Goal: Task Accomplishment & Management: Manage account settings

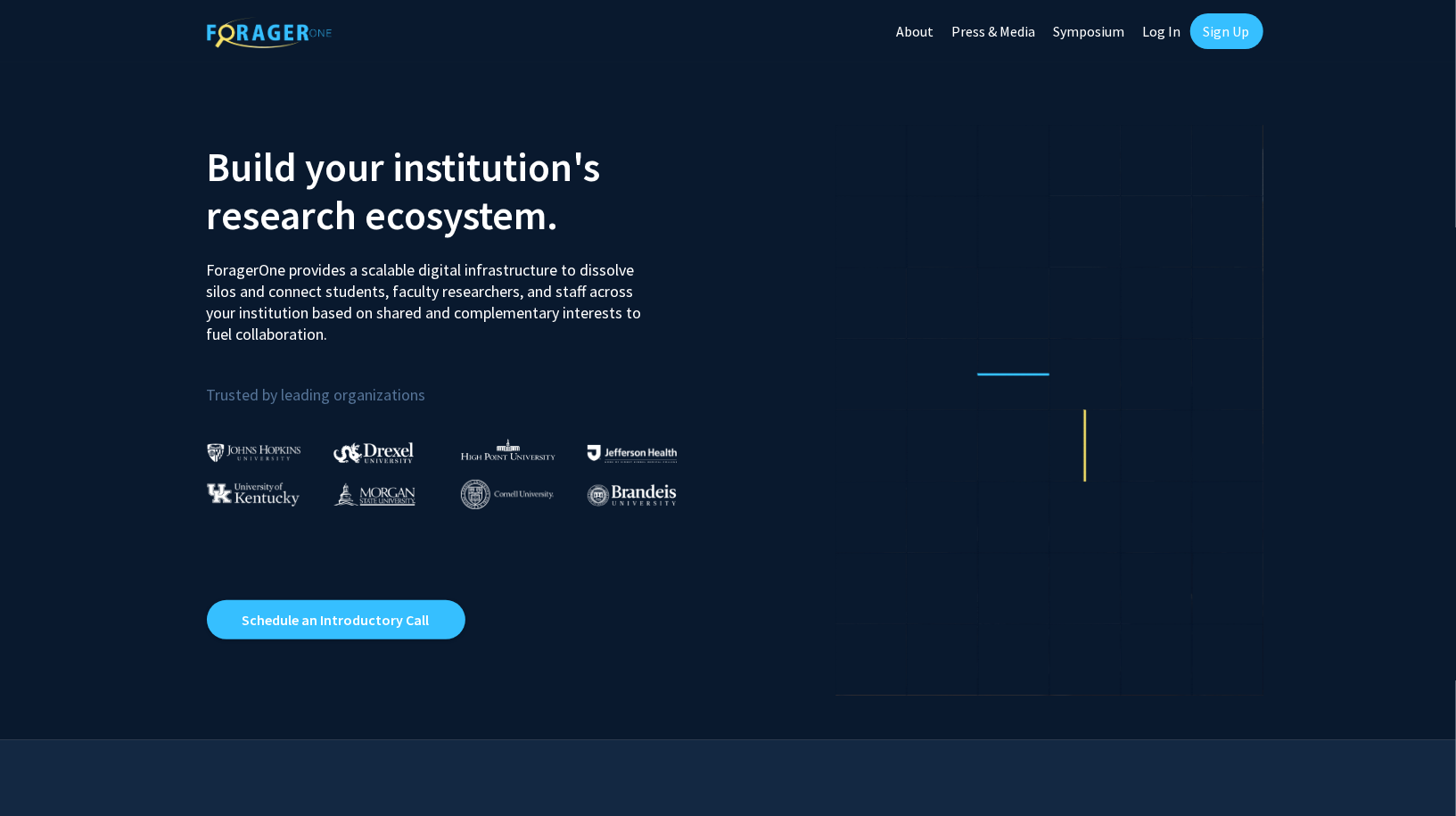
click at [1157, 30] on link "Log In" at bounding box center [1163, 31] width 56 height 63
select select
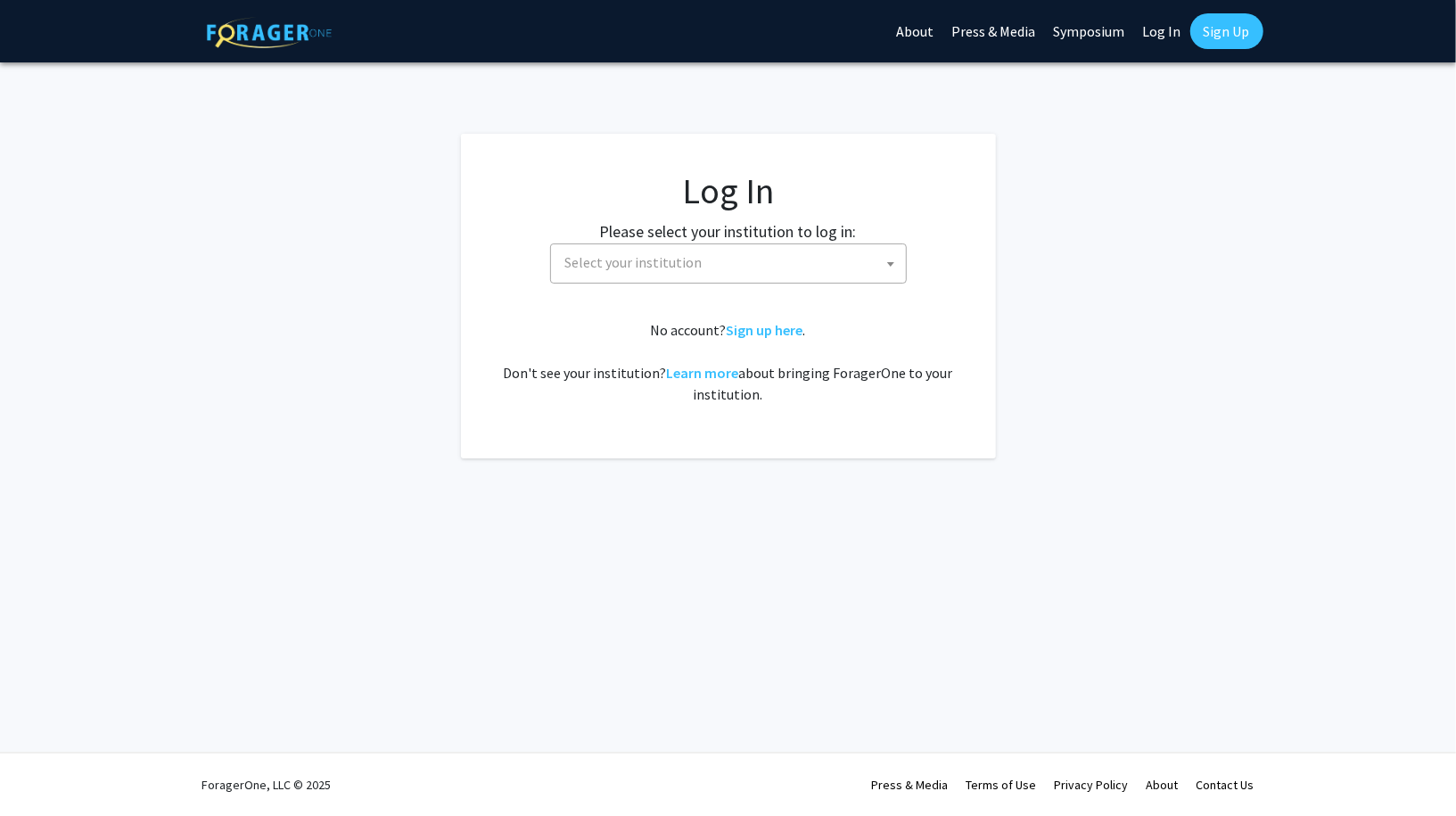
click at [735, 262] on span "Select your institution" at bounding box center [732, 262] width 348 height 36
click at [731, 265] on span "Select your institution" at bounding box center [732, 262] width 348 height 36
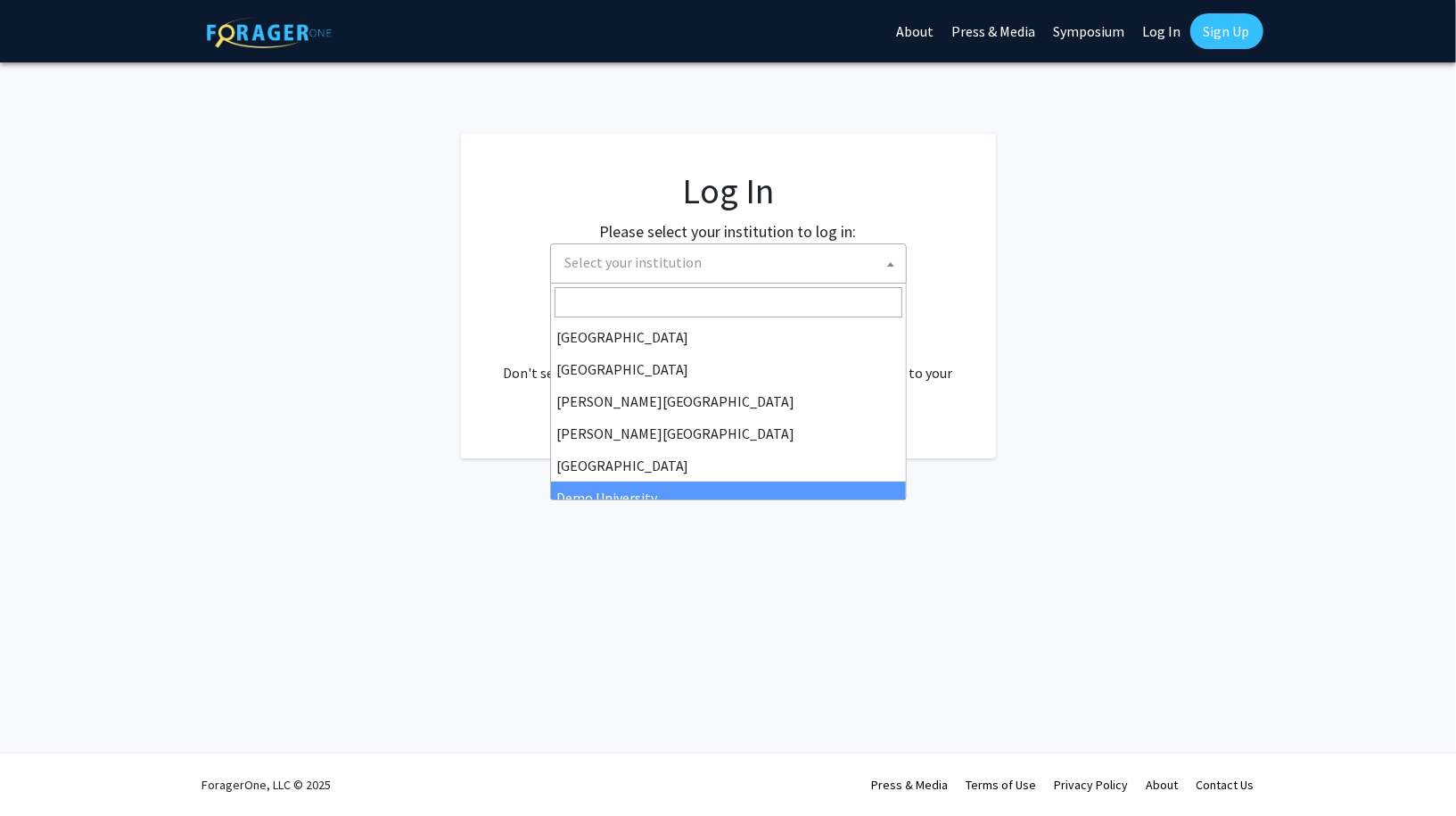
select select "8"
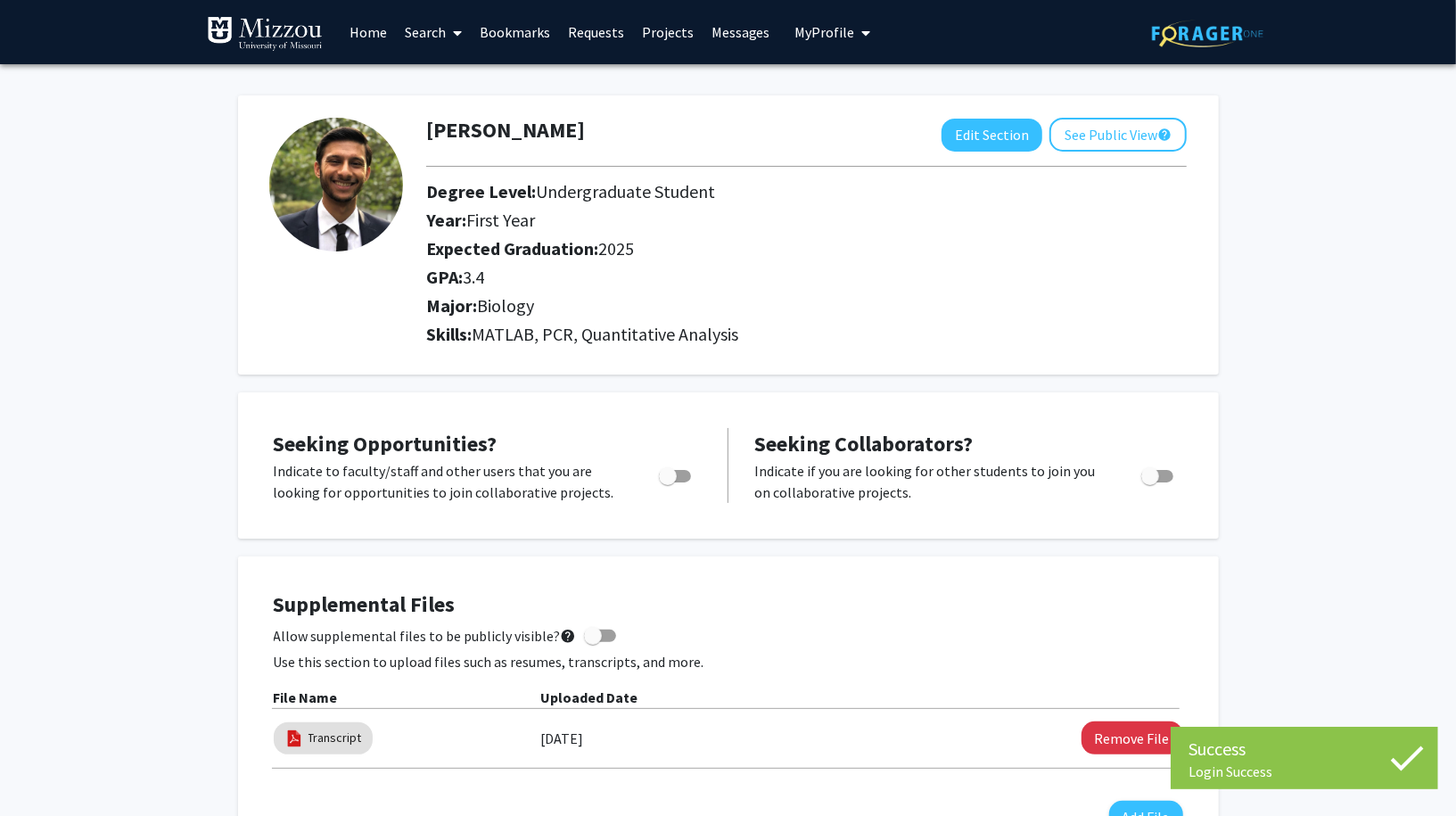
click at [673, 477] on span "Toggle" at bounding box center [667, 476] width 18 height 18
click at [668, 482] on input "Are you actively seeking opportunities?" at bounding box center [667, 482] width 1 height 1
checkbox input "true"
click at [1152, 472] on span "Toggle" at bounding box center [1149, 476] width 18 height 18
click at [1150, 482] on input "Would you like to receive other student requests to work with you?" at bounding box center [1149, 482] width 1 height 1
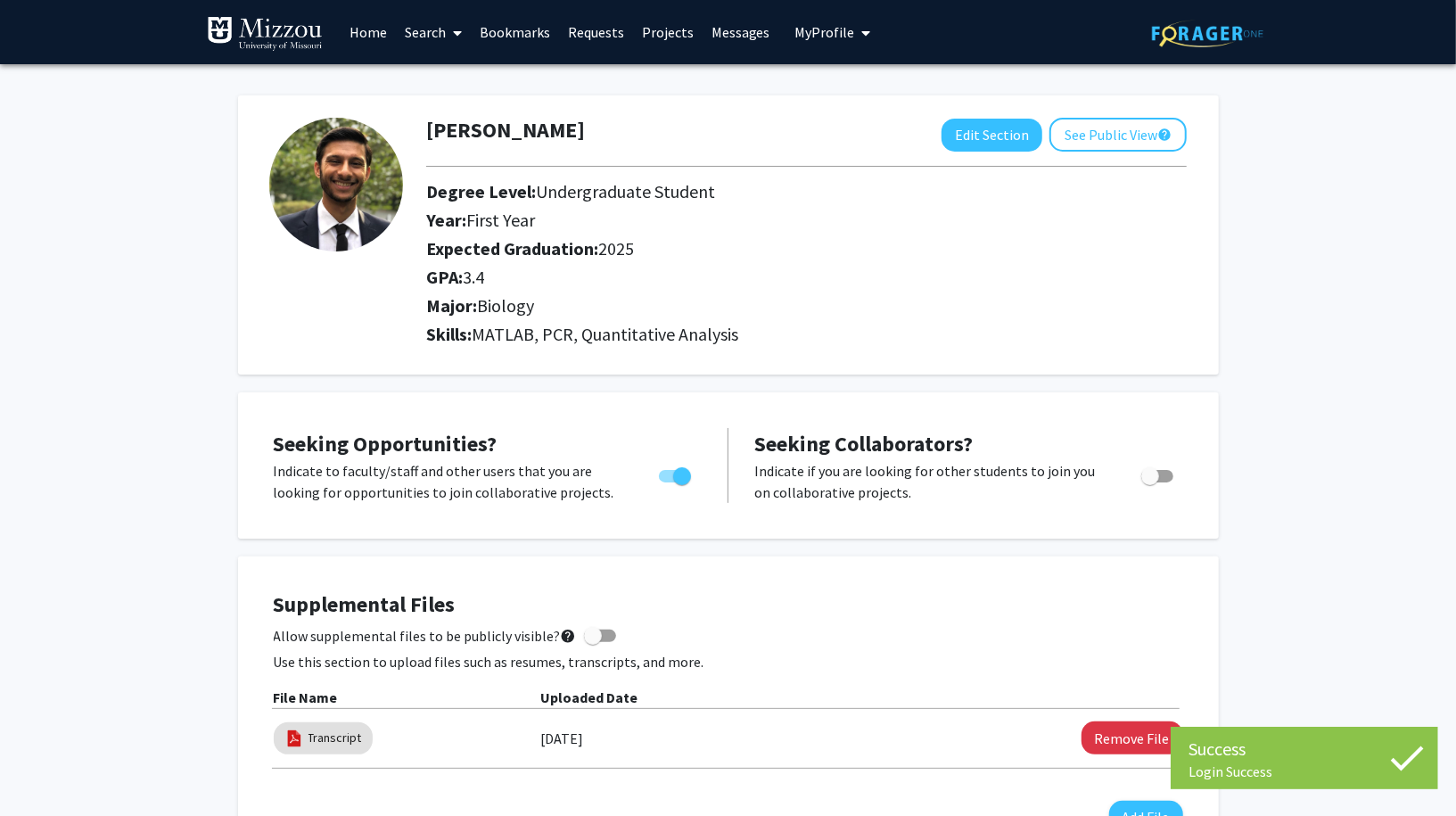
checkbox input "true"
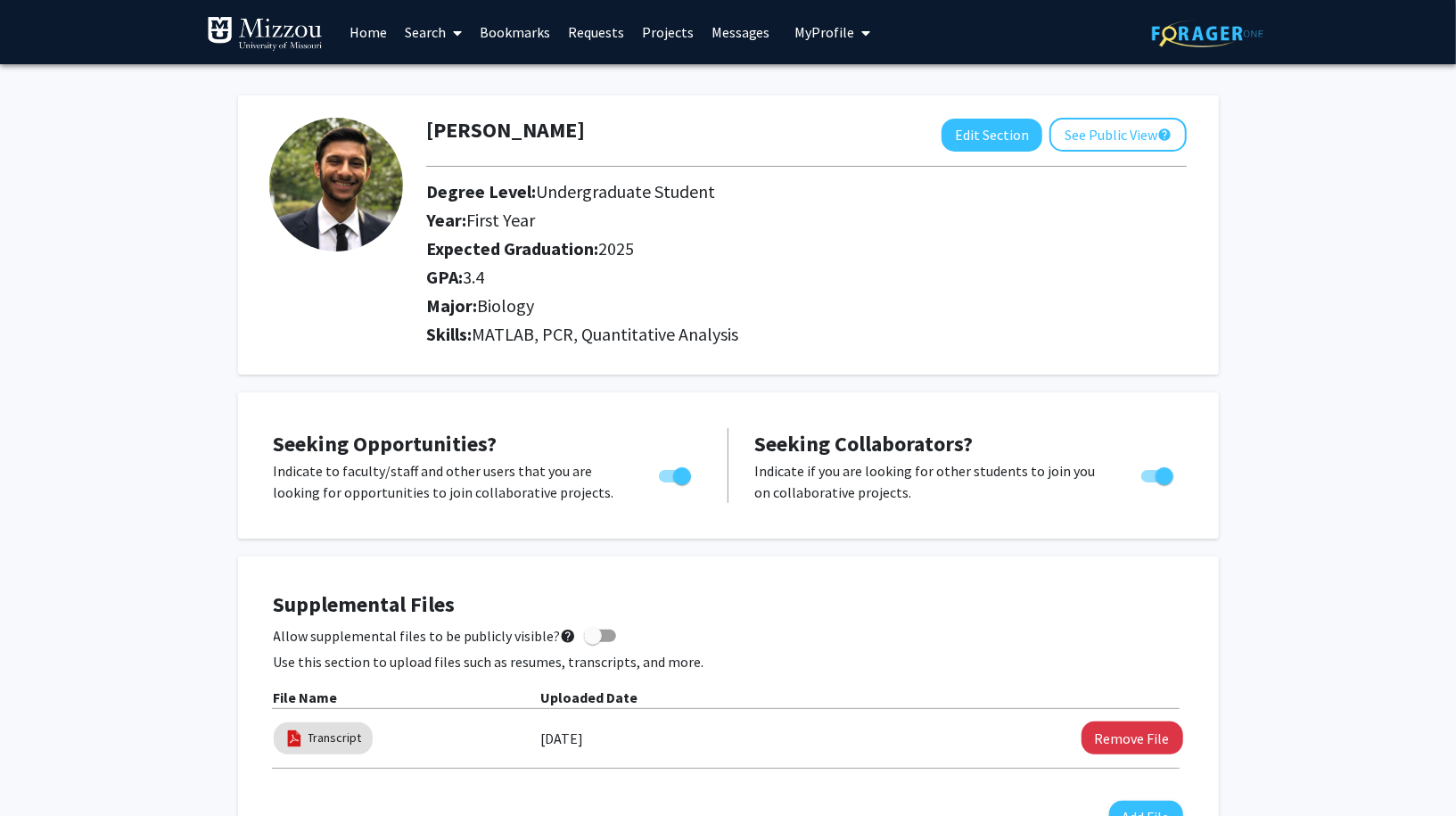
click at [518, 29] on link "Bookmarks" at bounding box center [515, 32] width 88 height 63
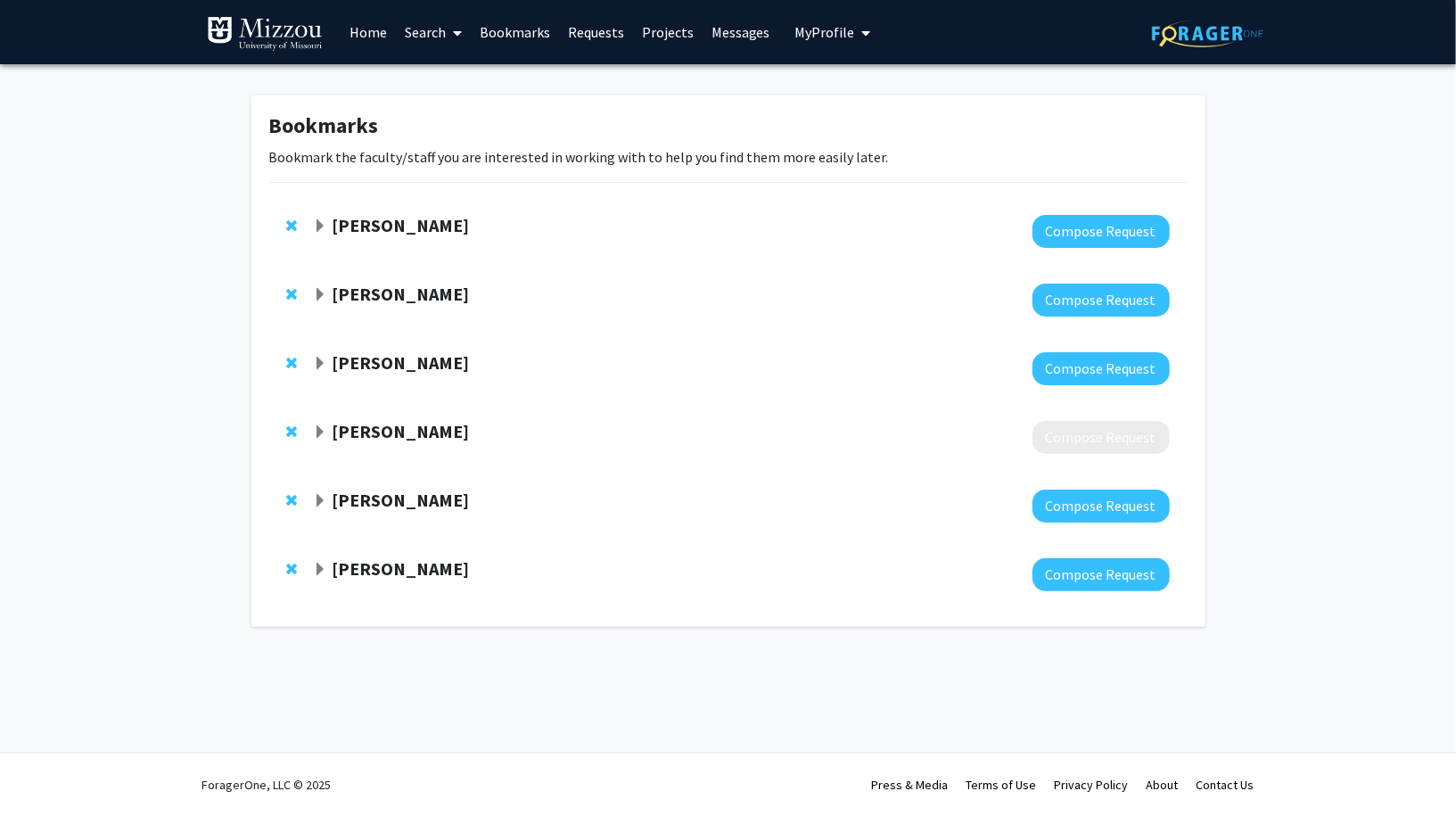
click at [279, 214] on div "Arvind Pathak Compose Request" at bounding box center [728, 231] width 919 height 68
click at [287, 219] on span "Remove Arvind Pathak from bookmarks" at bounding box center [292, 225] width 10 height 14
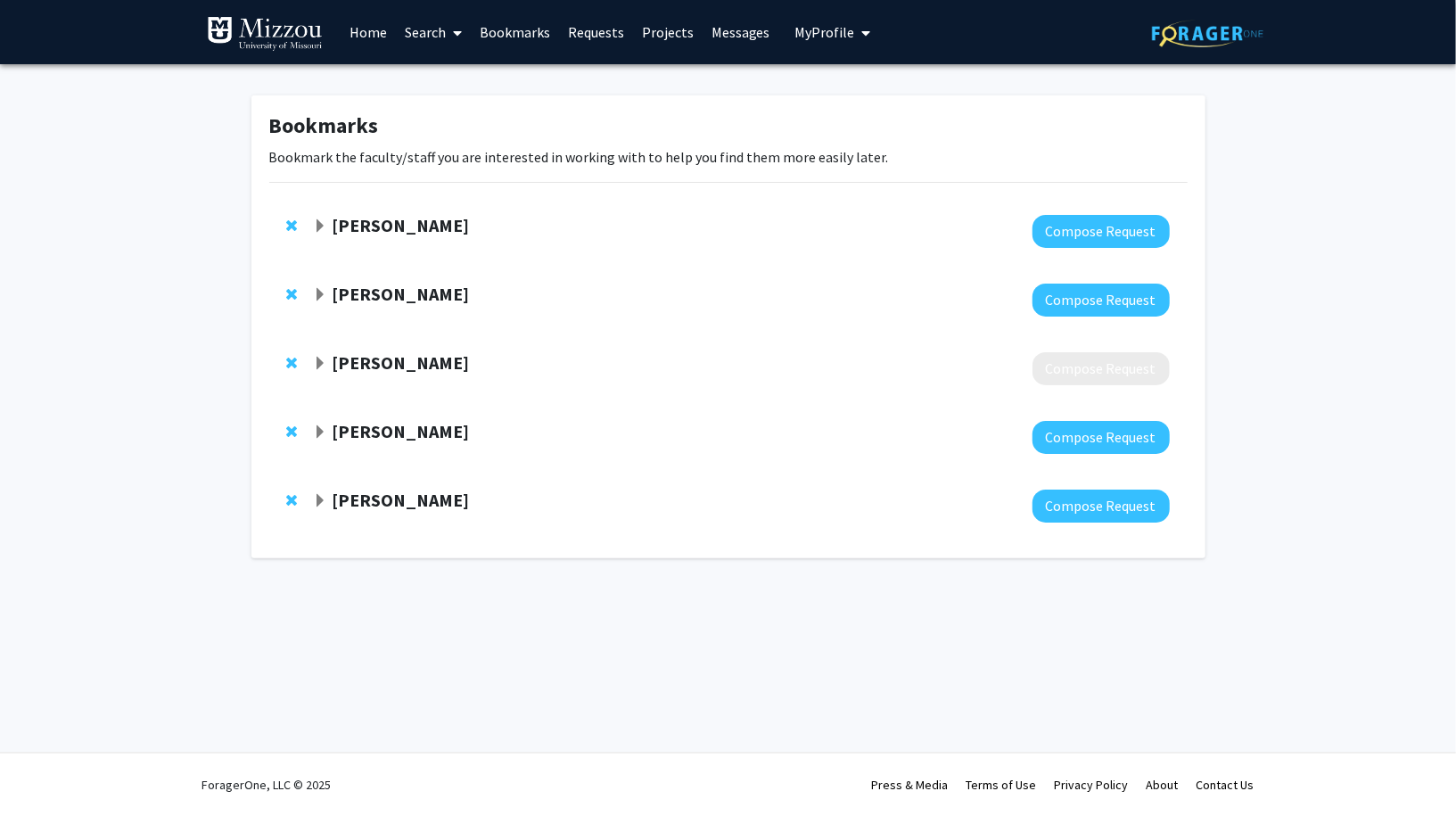
click at [293, 293] on span "Remove Pamela Brown from bookmarks" at bounding box center [292, 293] width 10 height 14
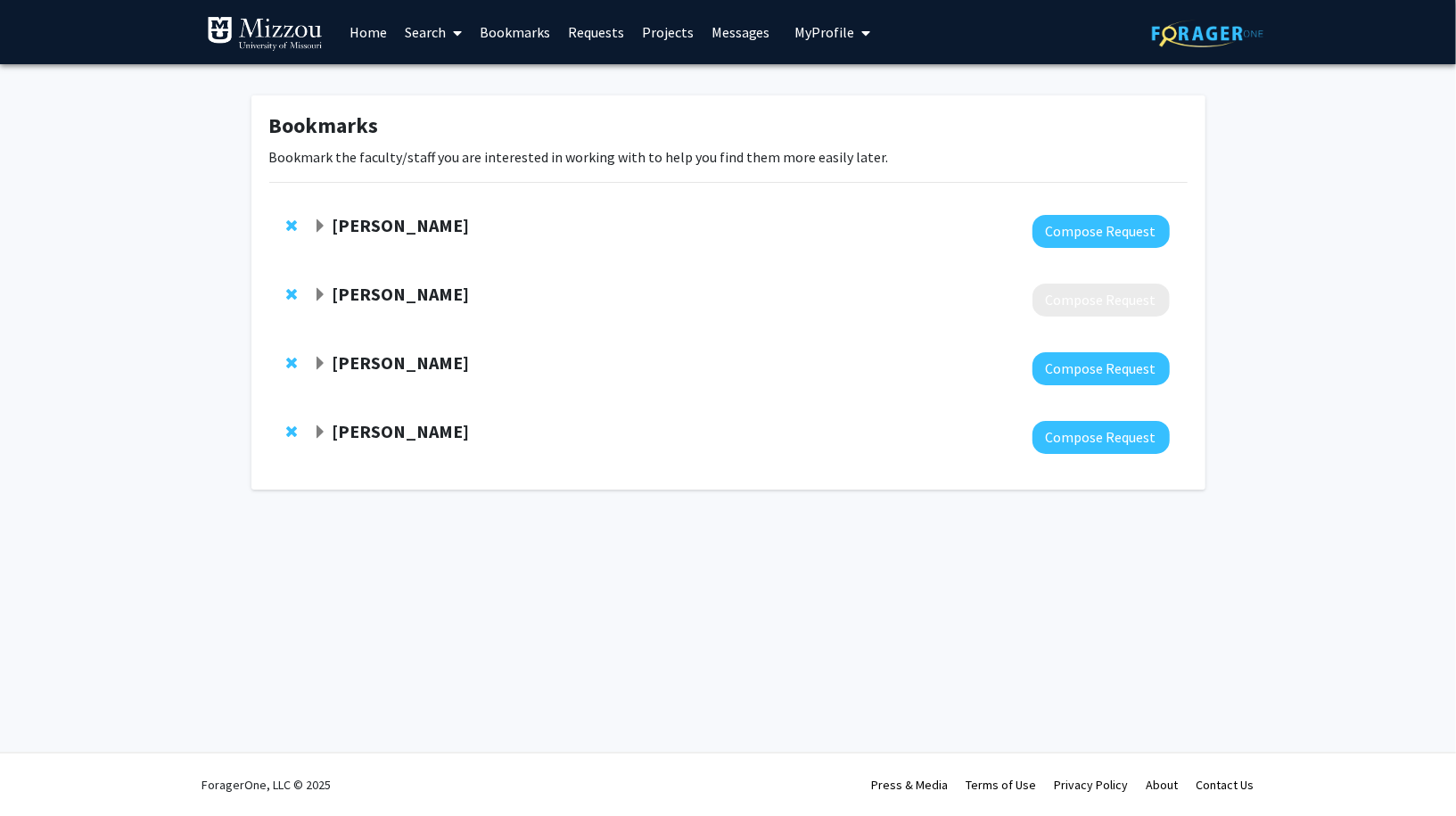
click at [293, 293] on span "Remove Hong Im Kim from bookmarks" at bounding box center [292, 293] width 10 height 14
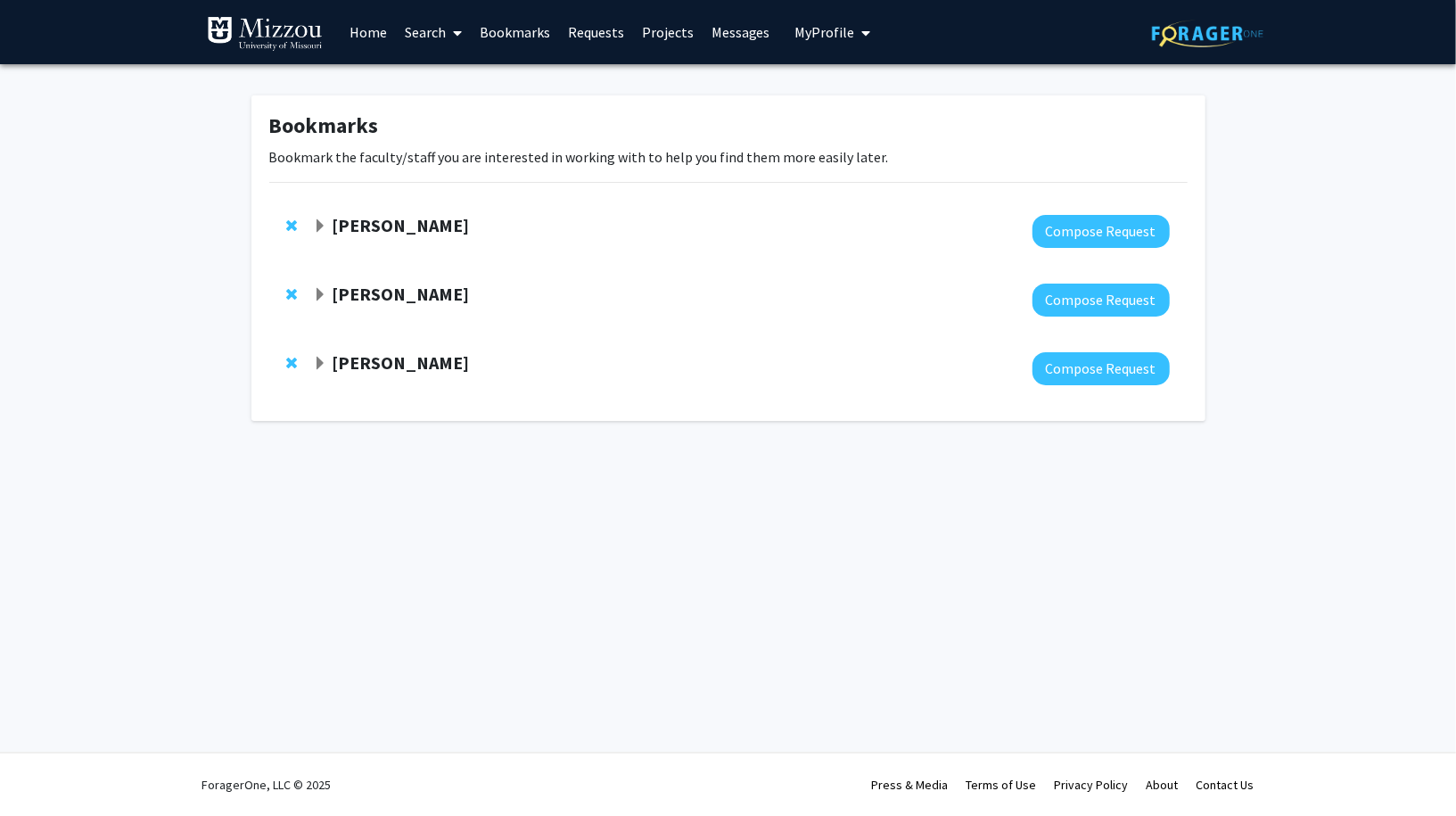
click at [293, 293] on span "Remove Tara Deemyad from bookmarks" at bounding box center [292, 293] width 10 height 14
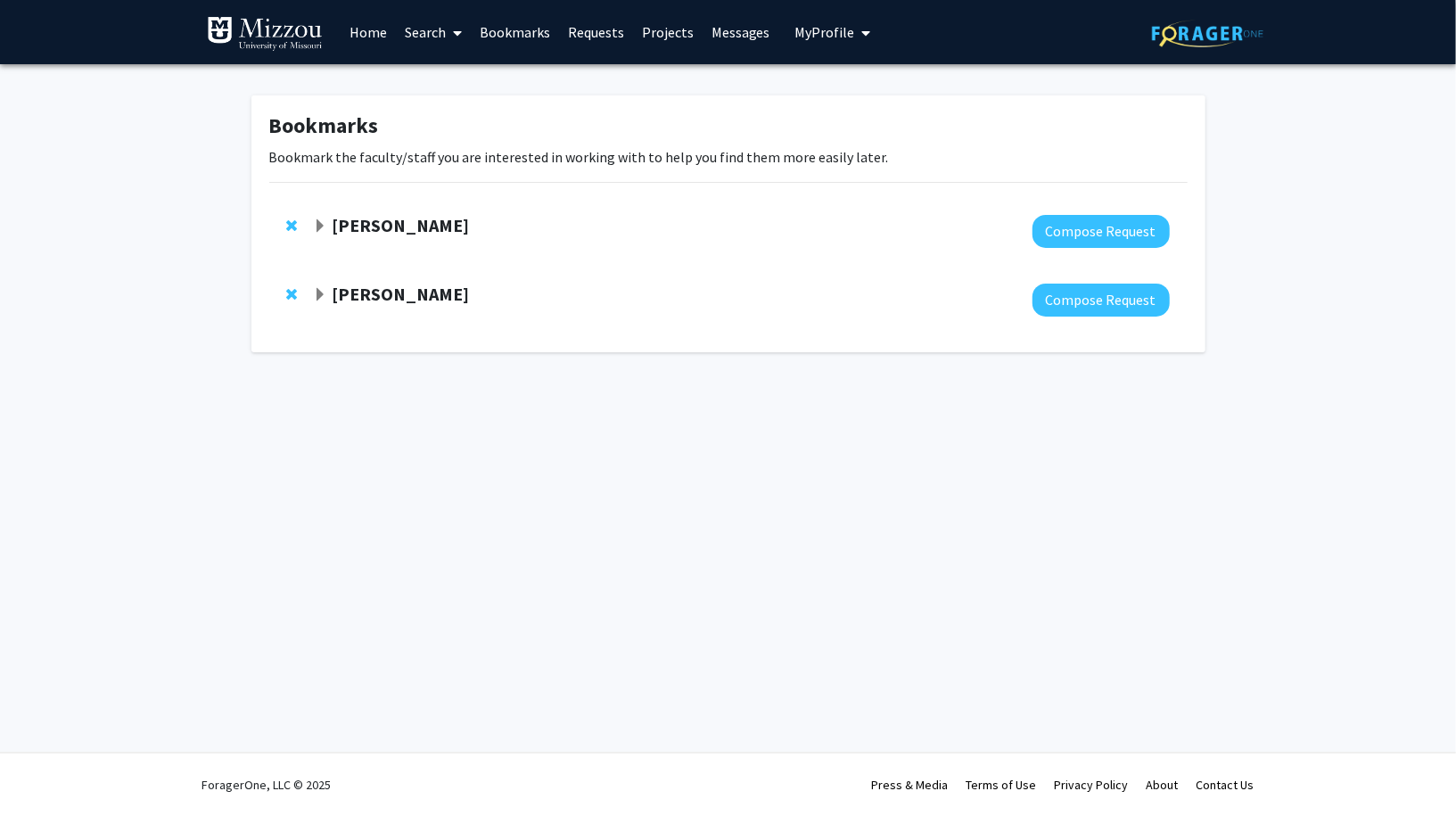
click at [293, 293] on span "Remove Joann Bodurtha from bookmarks" at bounding box center [292, 293] width 10 height 14
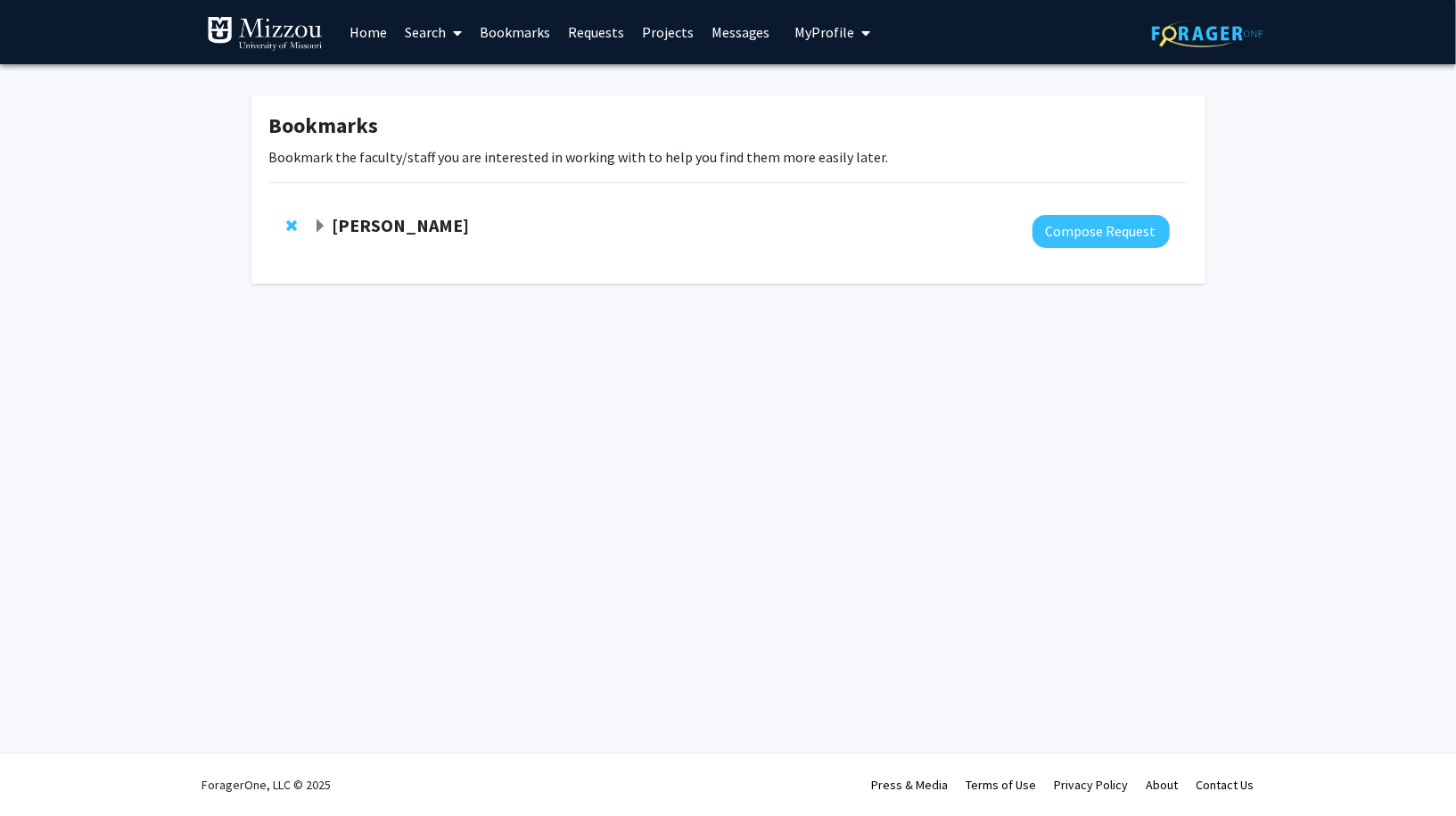
click at [434, 35] on link "Search" at bounding box center [434, 32] width 75 height 63
click at [452, 70] on span "Faculty/Staff" at bounding box center [462, 82] width 131 height 36
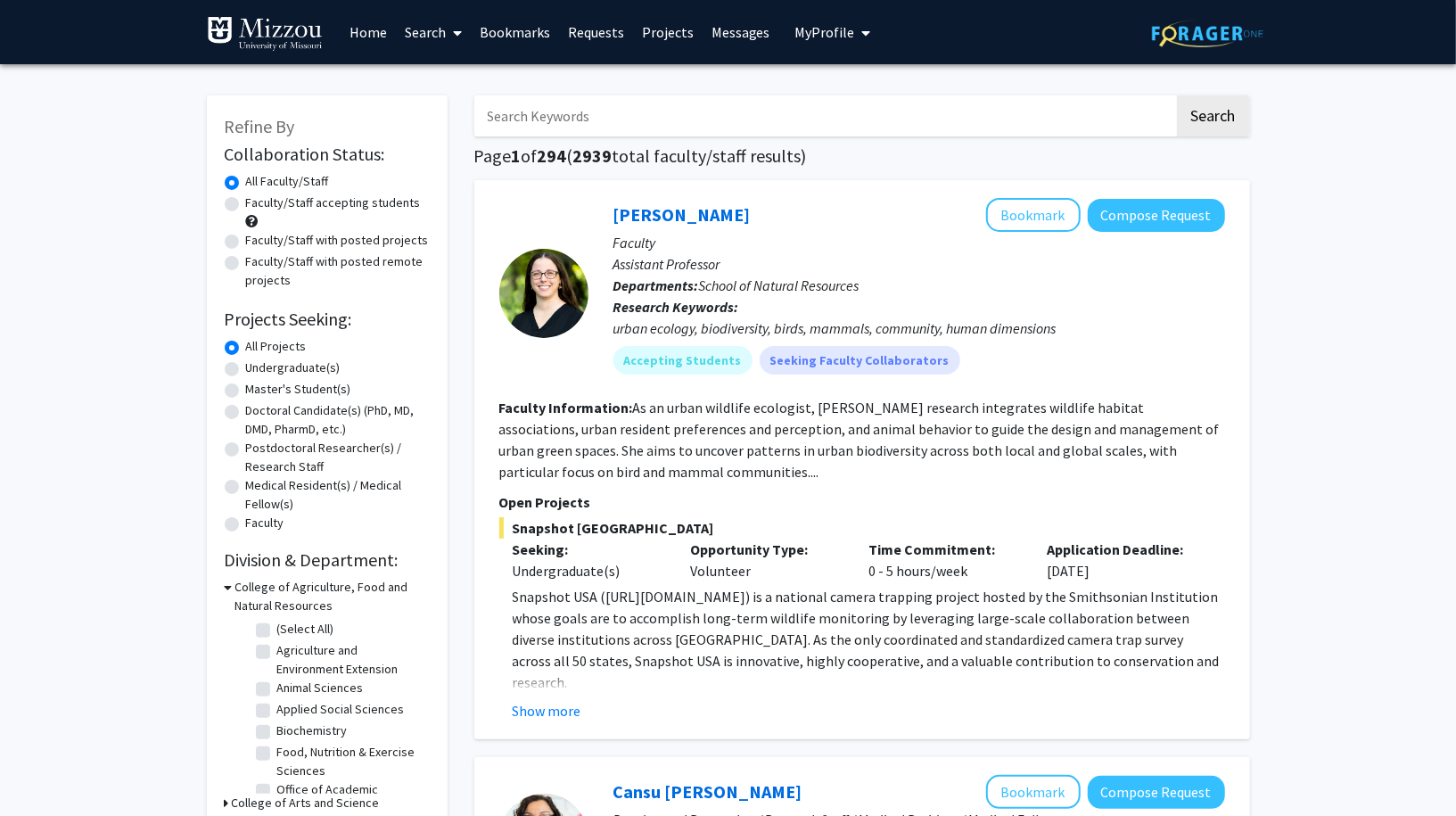
click at [821, 29] on span "My Profile" at bounding box center [825, 32] width 60 height 18
click at [864, 79] on span "Joe Doe" at bounding box center [906, 82] width 107 height 20
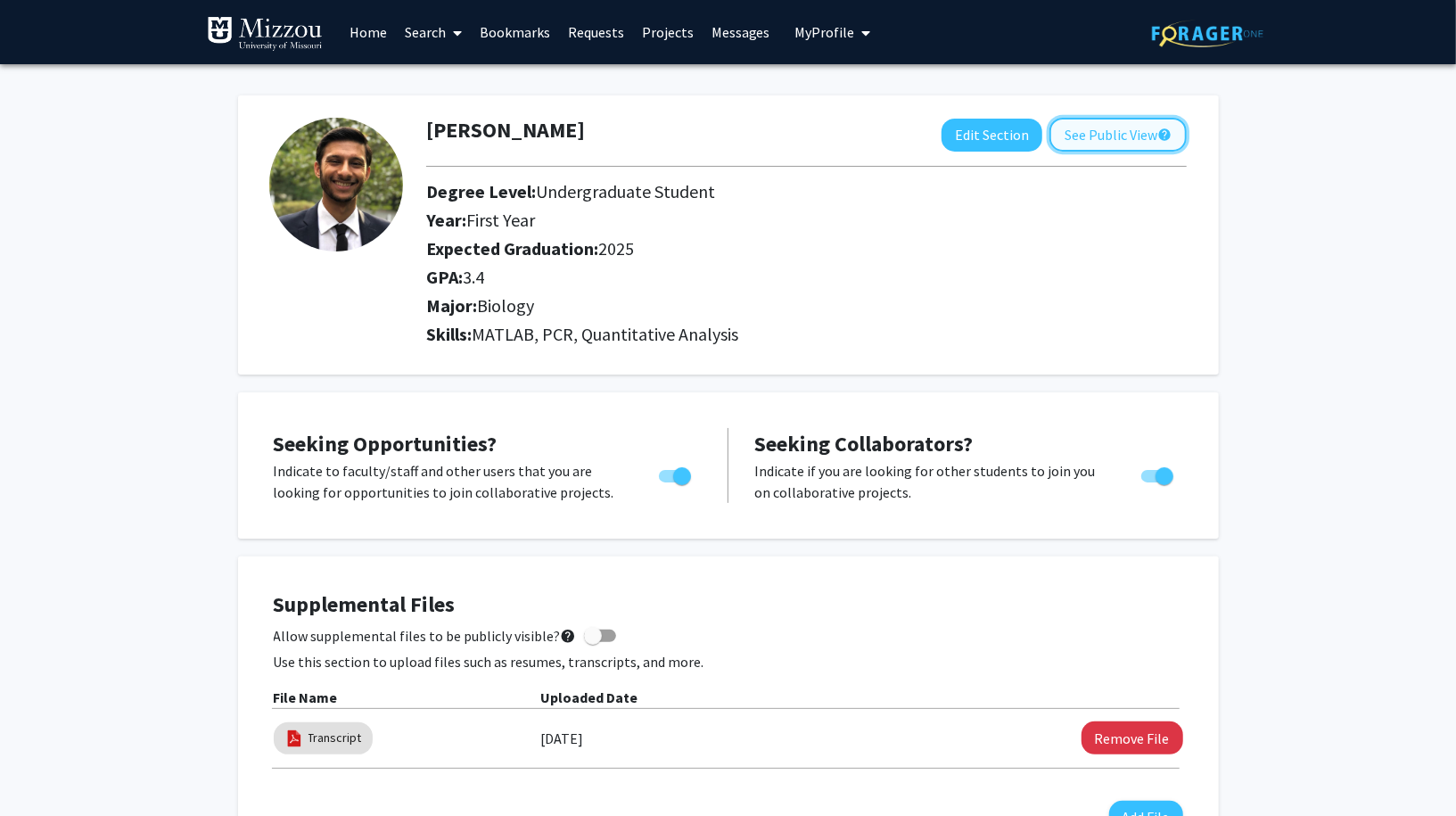
click at [1117, 134] on button "See Public View help" at bounding box center [1118, 135] width 137 height 34
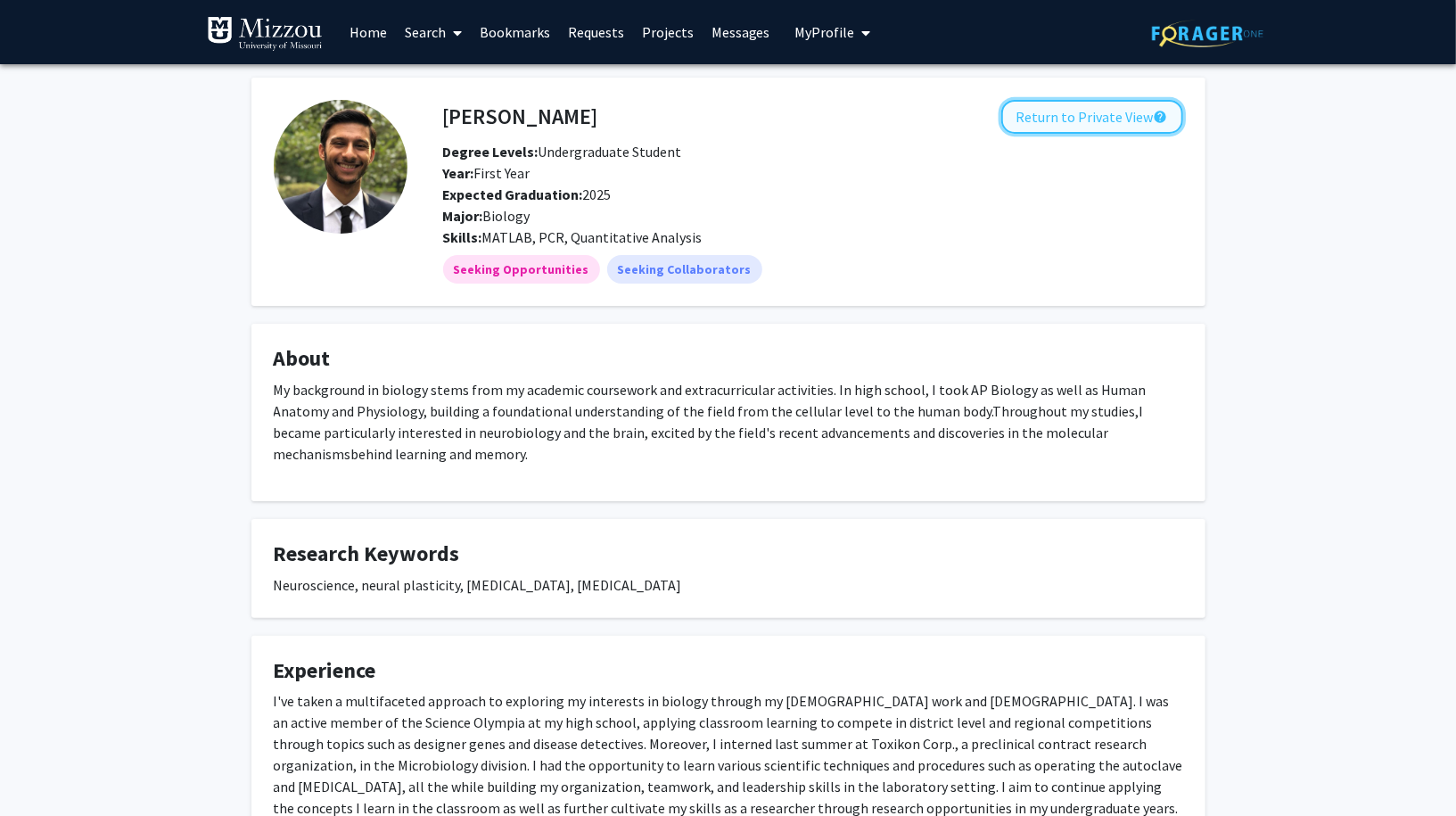
click at [1080, 115] on button "Return to Private View help" at bounding box center [1092, 117] width 182 height 34
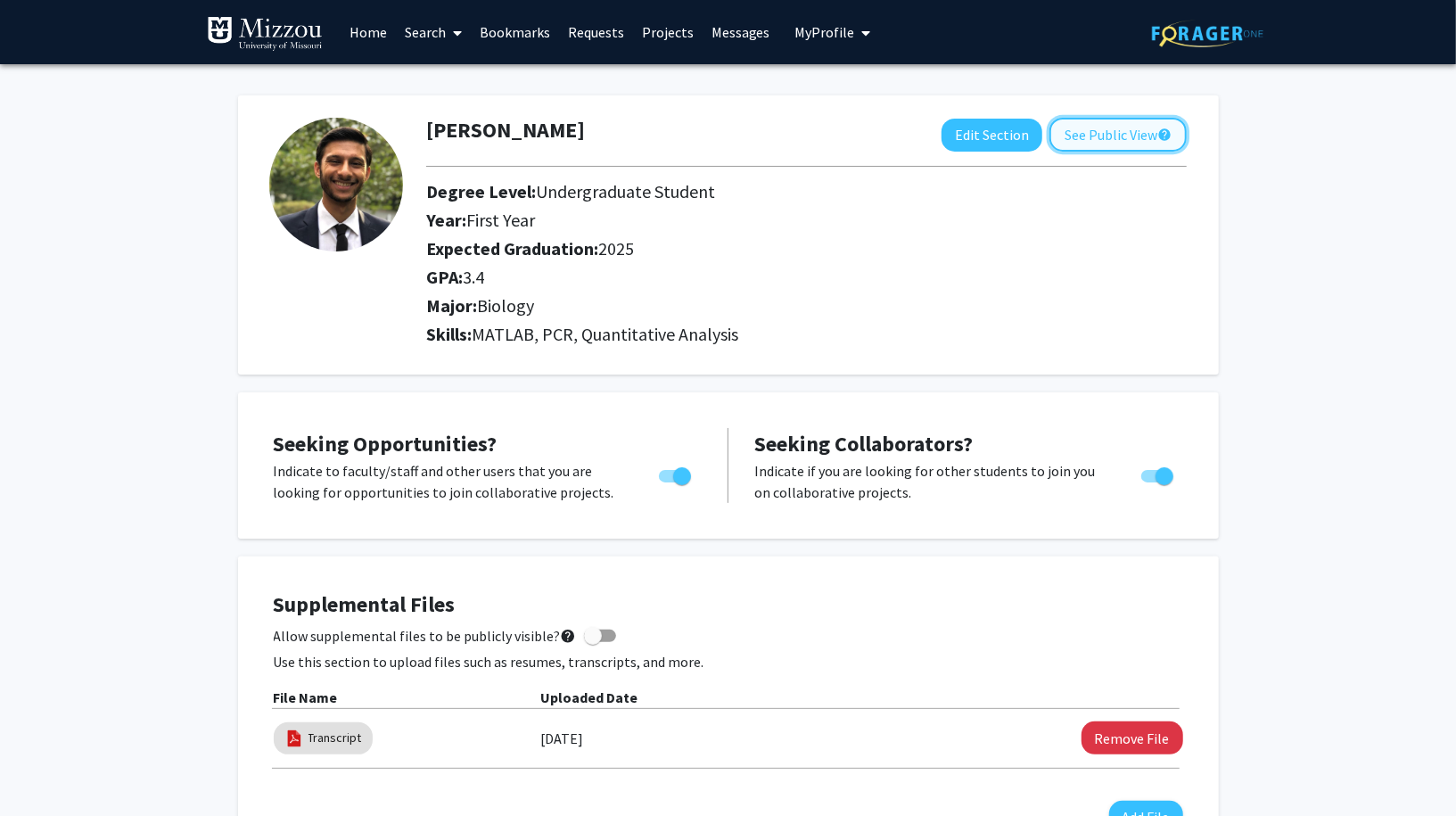
click at [1113, 131] on button "See Public View help" at bounding box center [1118, 135] width 137 height 34
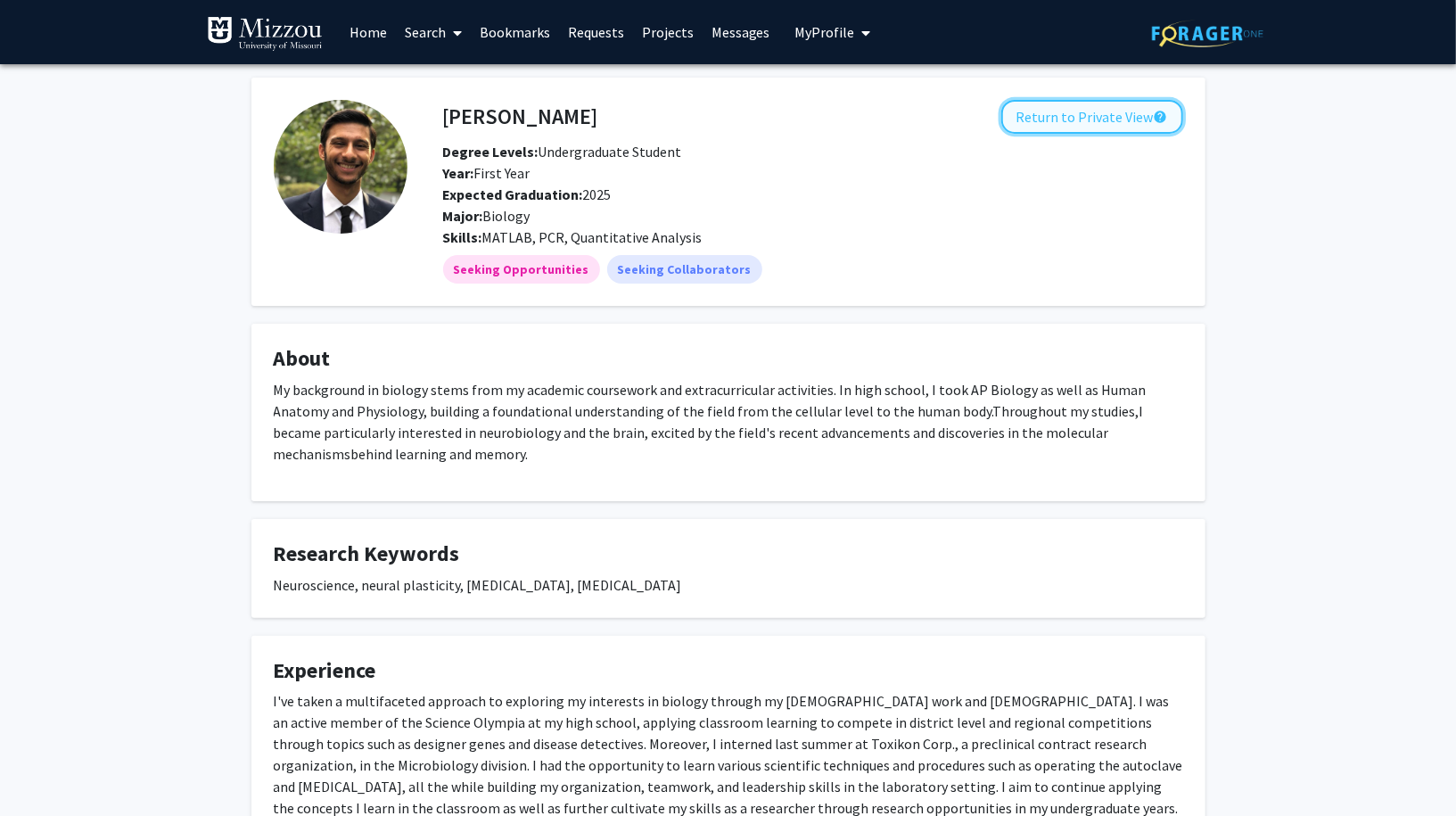
click at [1063, 120] on button "Return to Private View help" at bounding box center [1092, 117] width 182 height 34
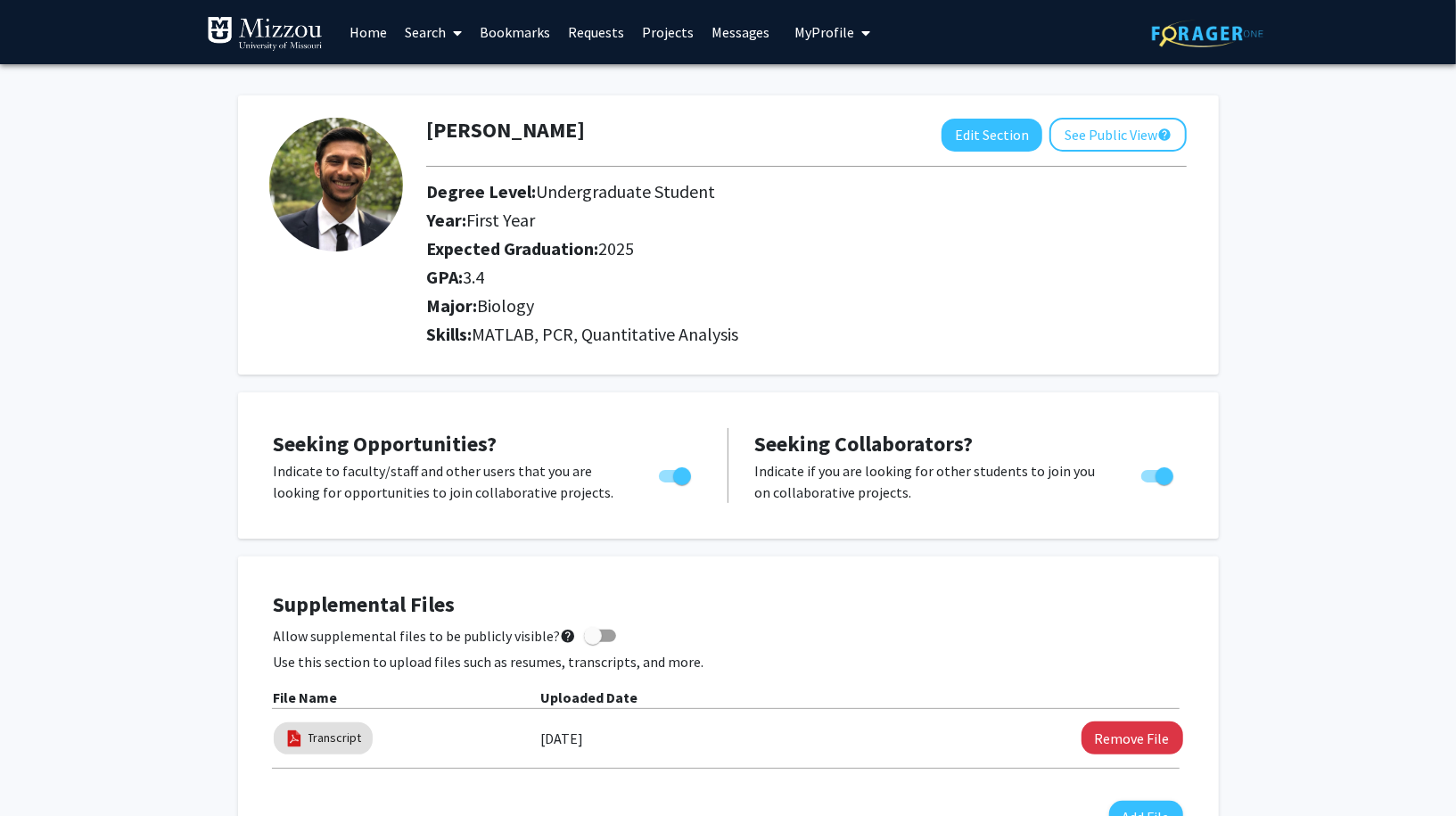
click at [435, 37] on link "Search" at bounding box center [434, 32] width 75 height 63
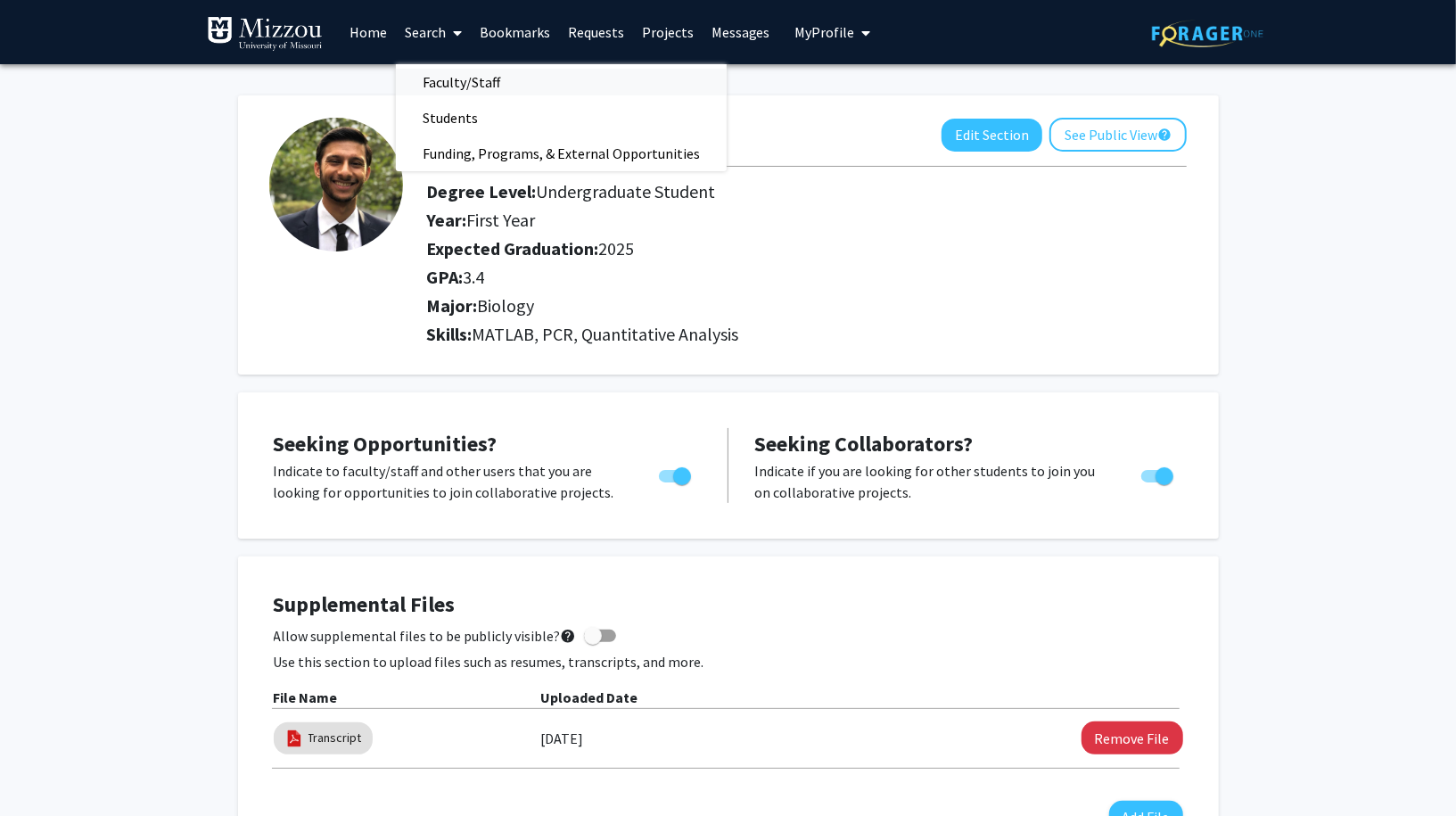
click at [478, 79] on span "Faculty/Staff" at bounding box center [462, 82] width 131 height 36
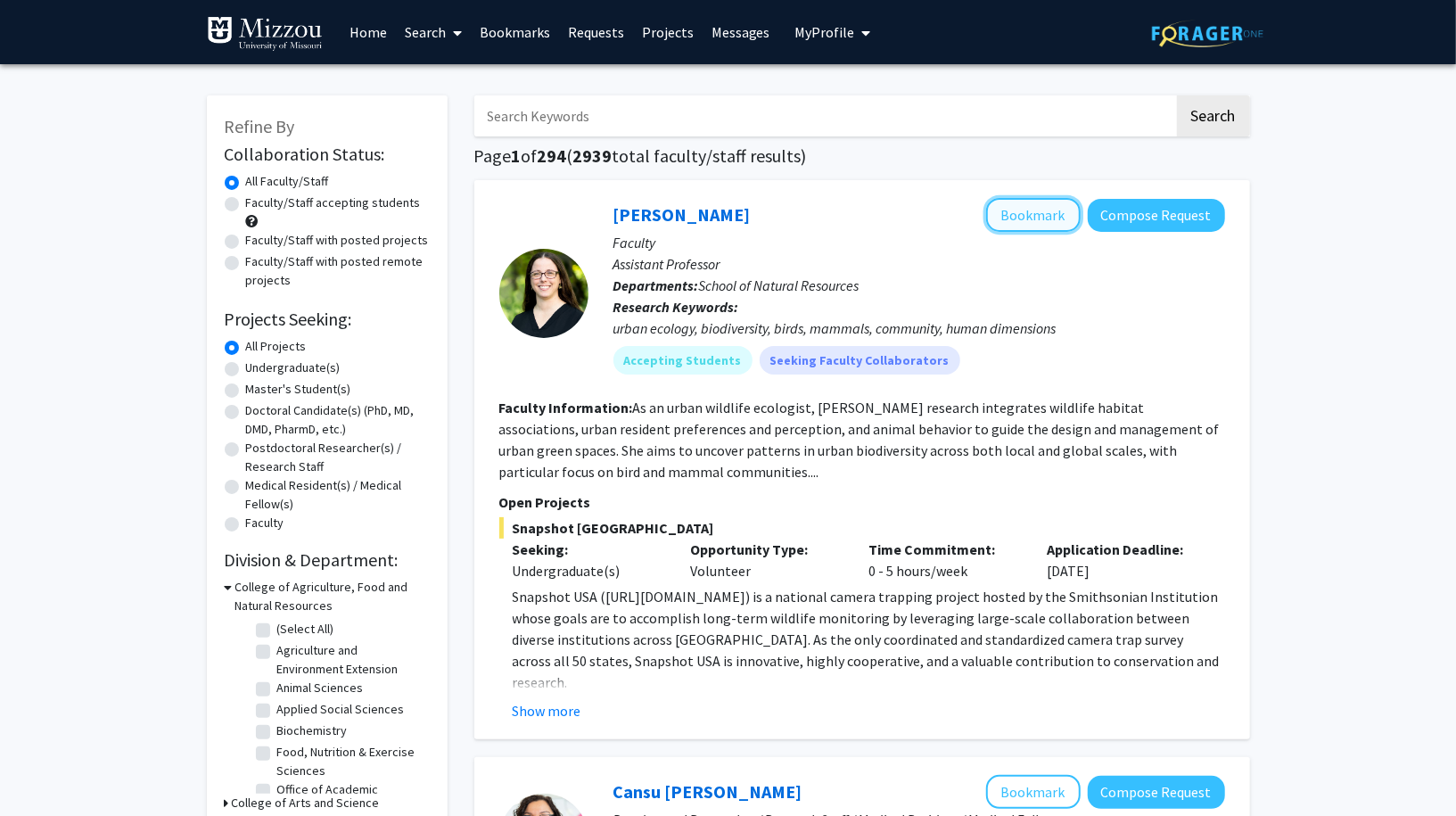
click at [1001, 214] on button "Bookmark" at bounding box center [1033, 215] width 94 height 34
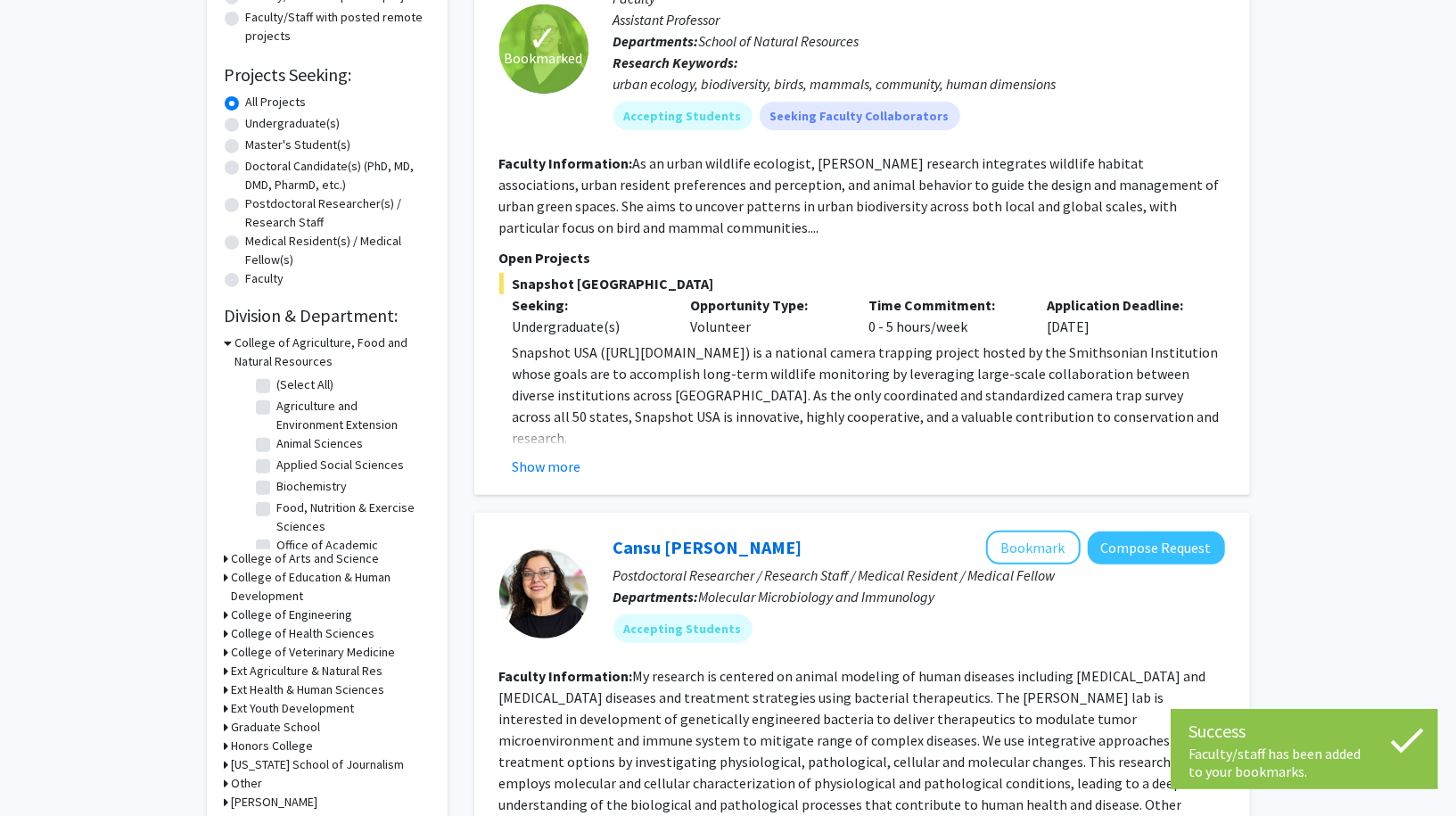
scroll to position [265, 0]
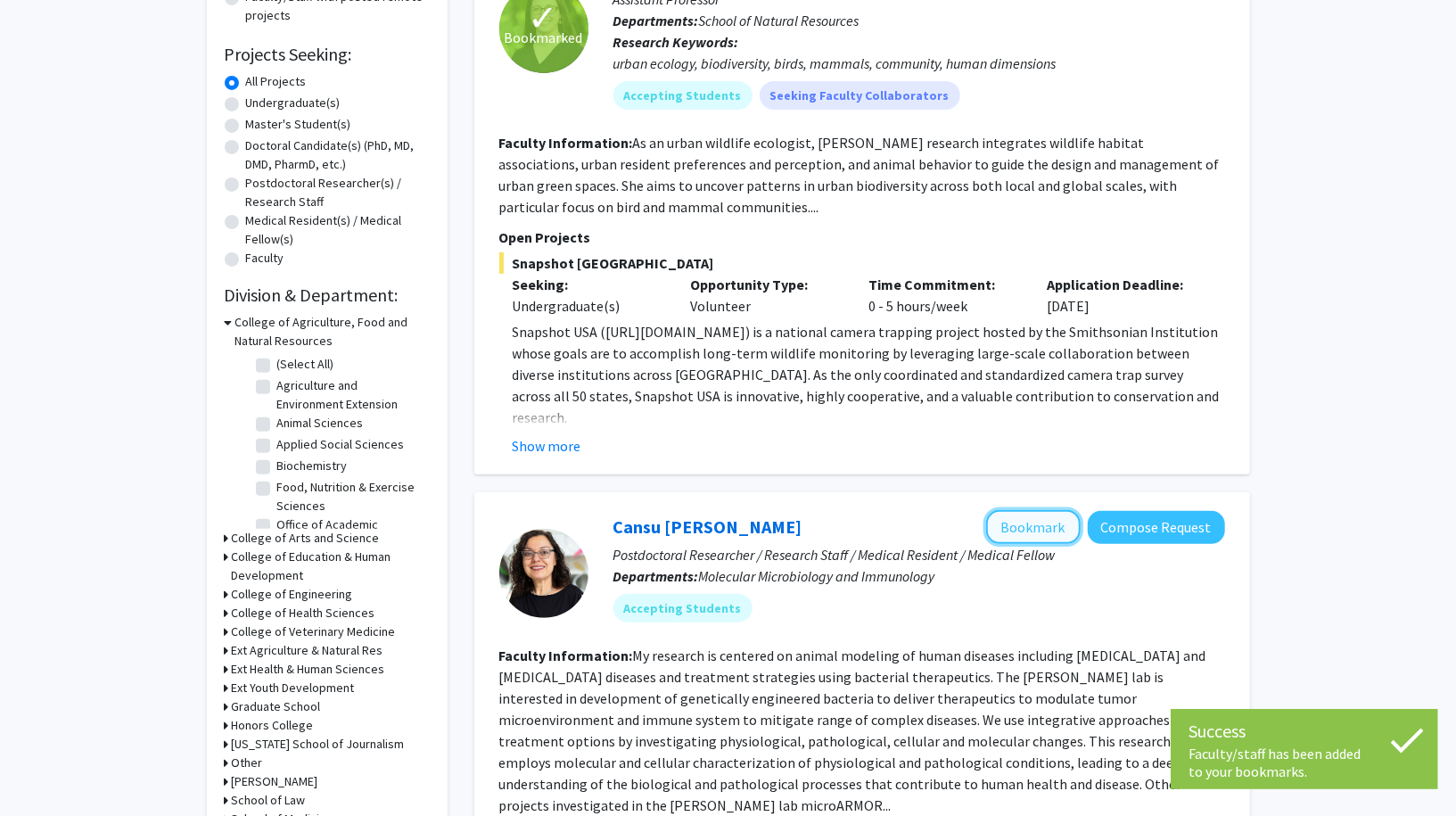
click at [1019, 521] on button "Bookmark" at bounding box center [1033, 527] width 94 height 34
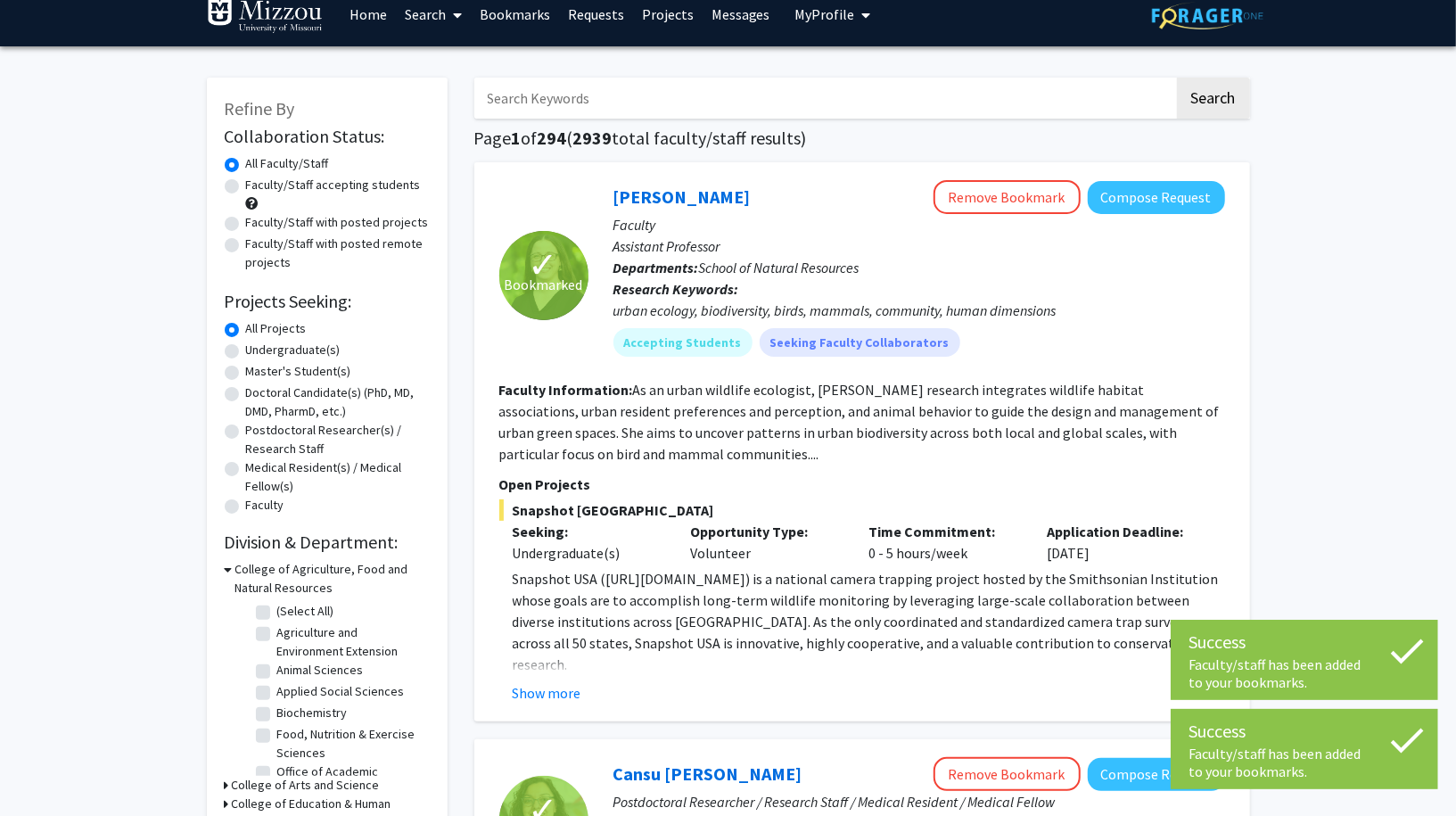
scroll to position [0, 0]
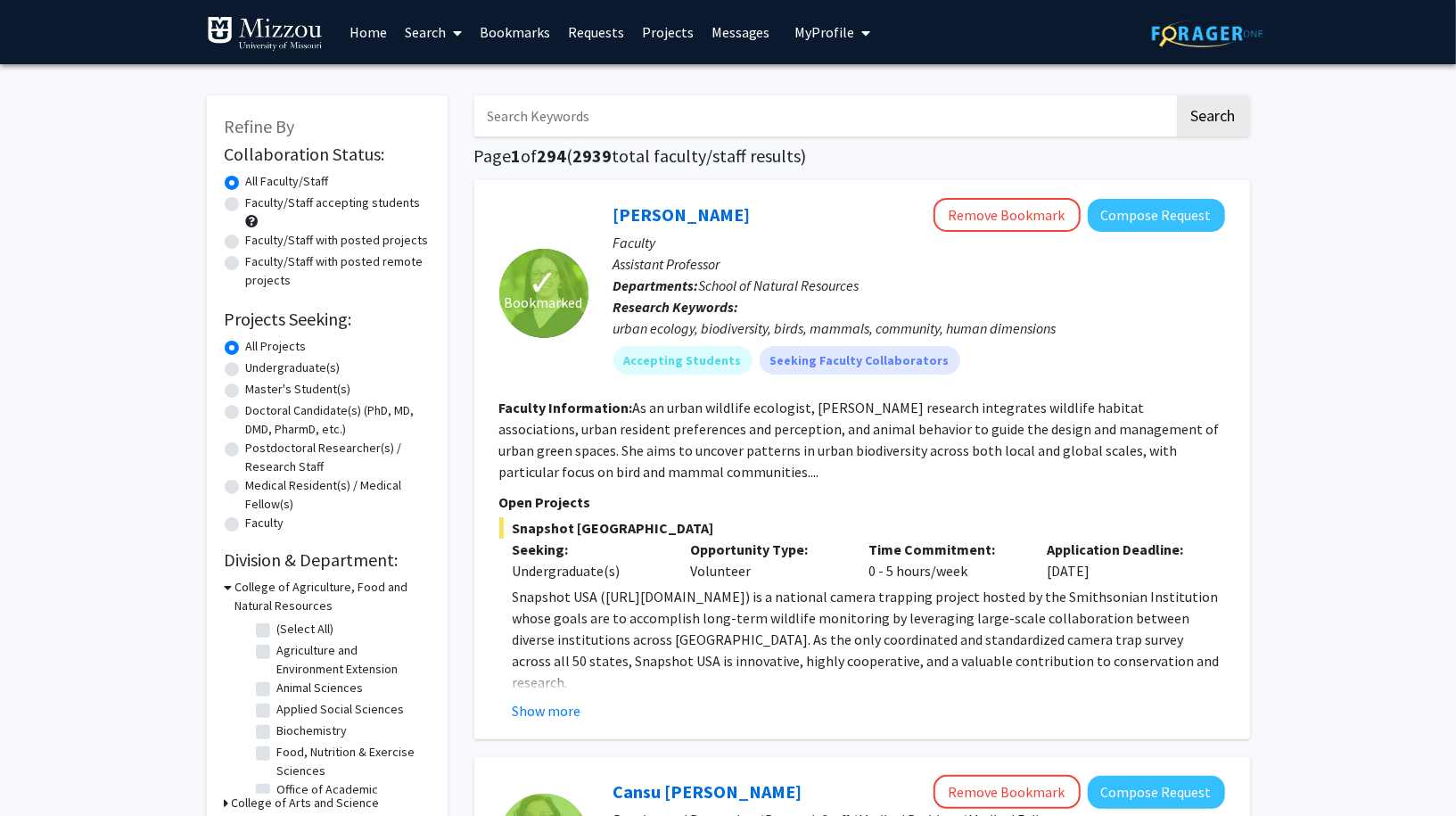
click at [511, 42] on link "Bookmarks" at bounding box center [515, 32] width 88 height 63
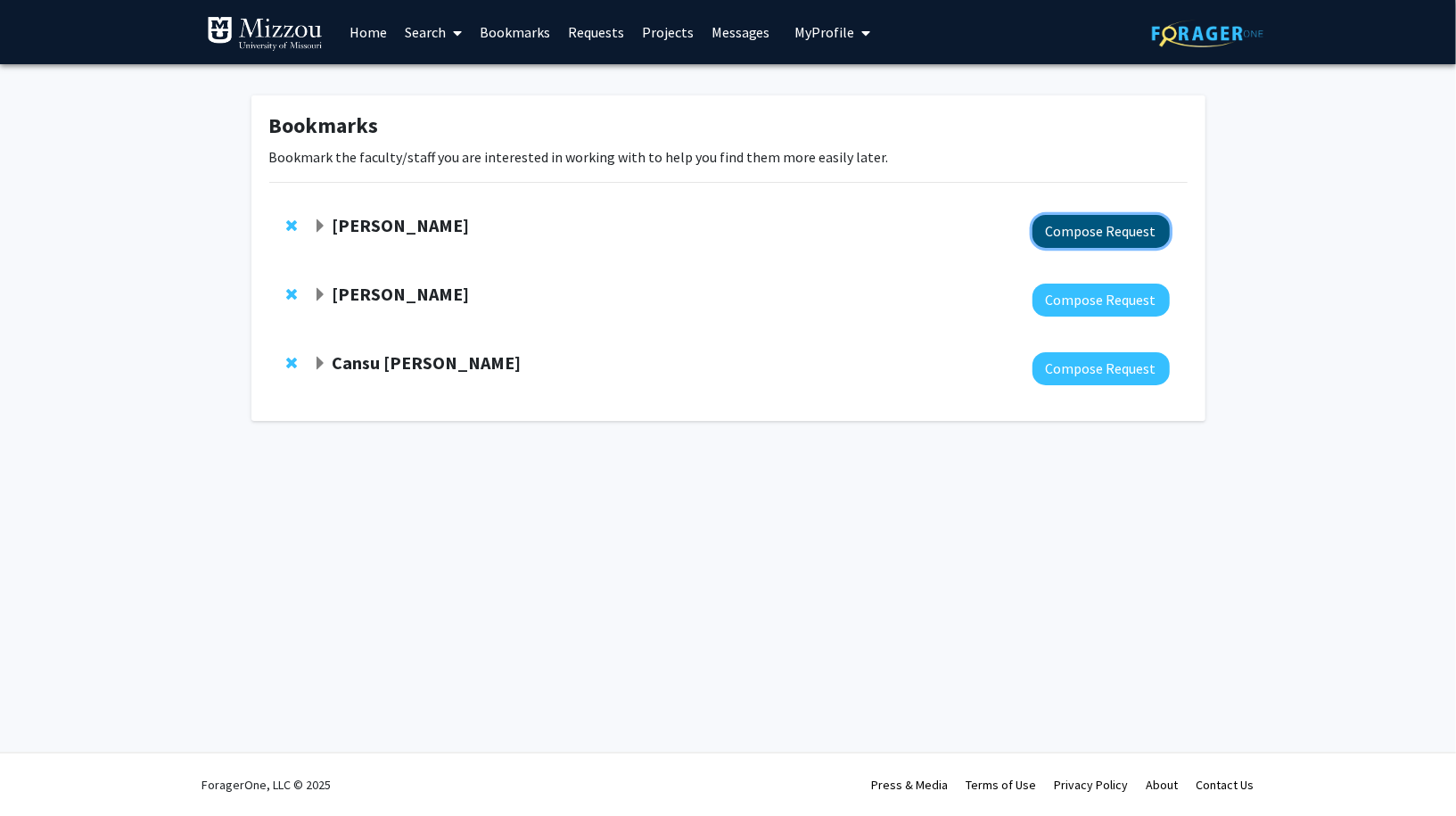
click at [1125, 223] on button "Compose Request" at bounding box center [1101, 231] width 137 height 33
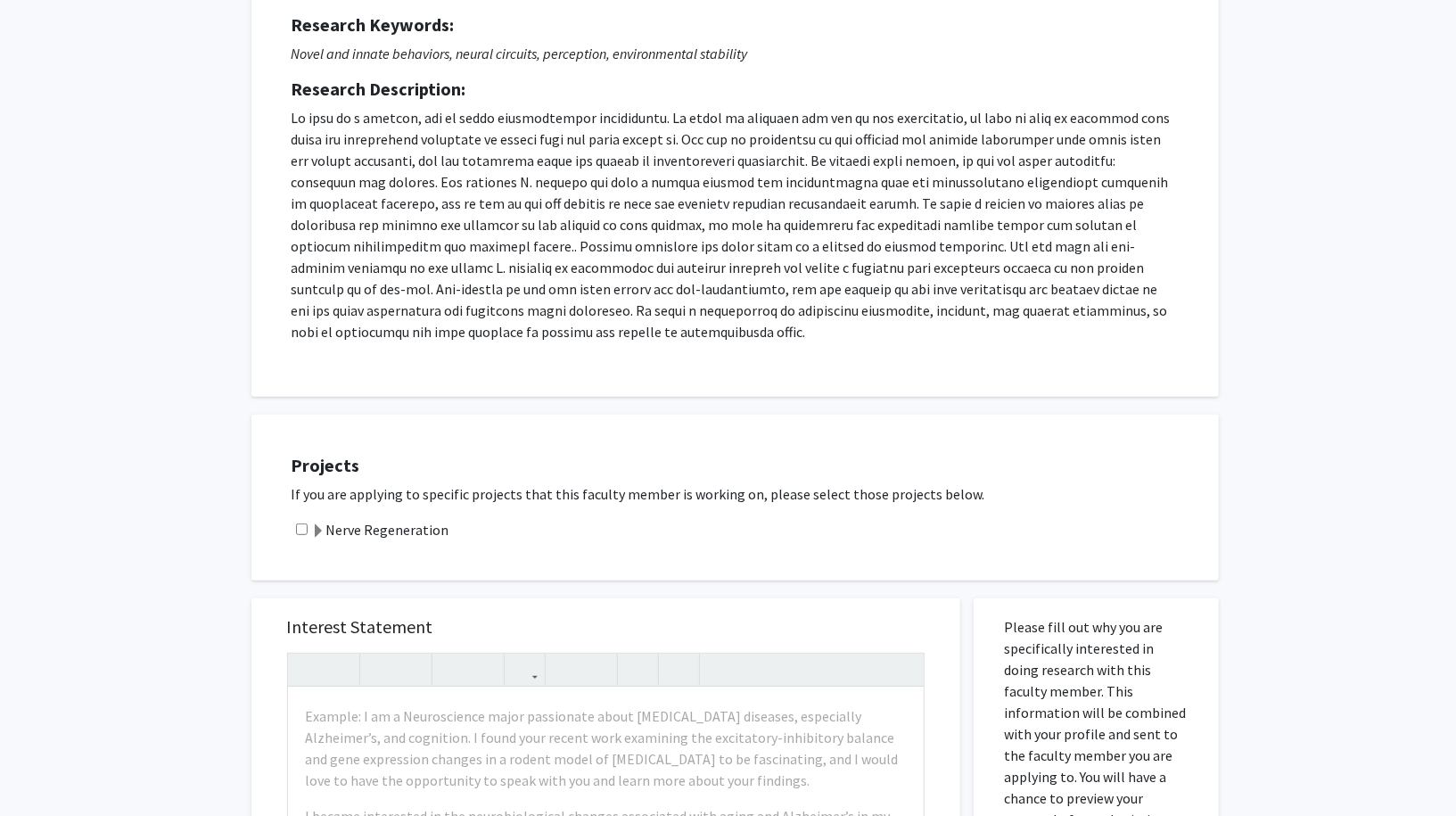
scroll to position [242, 0]
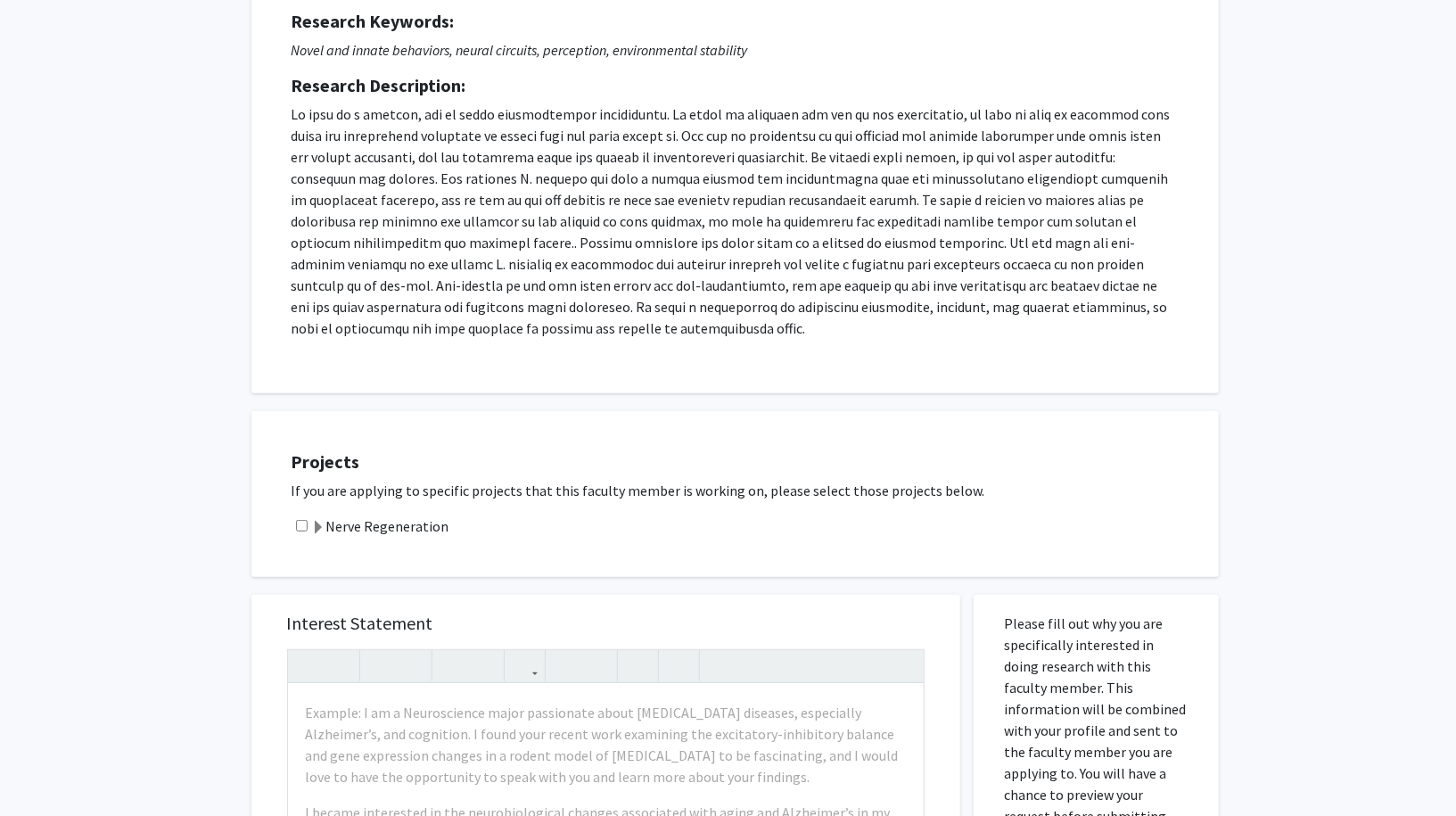
click at [297, 523] on input "checkbox" at bounding box center [302, 525] width 11 height 11
checkbox input "true"
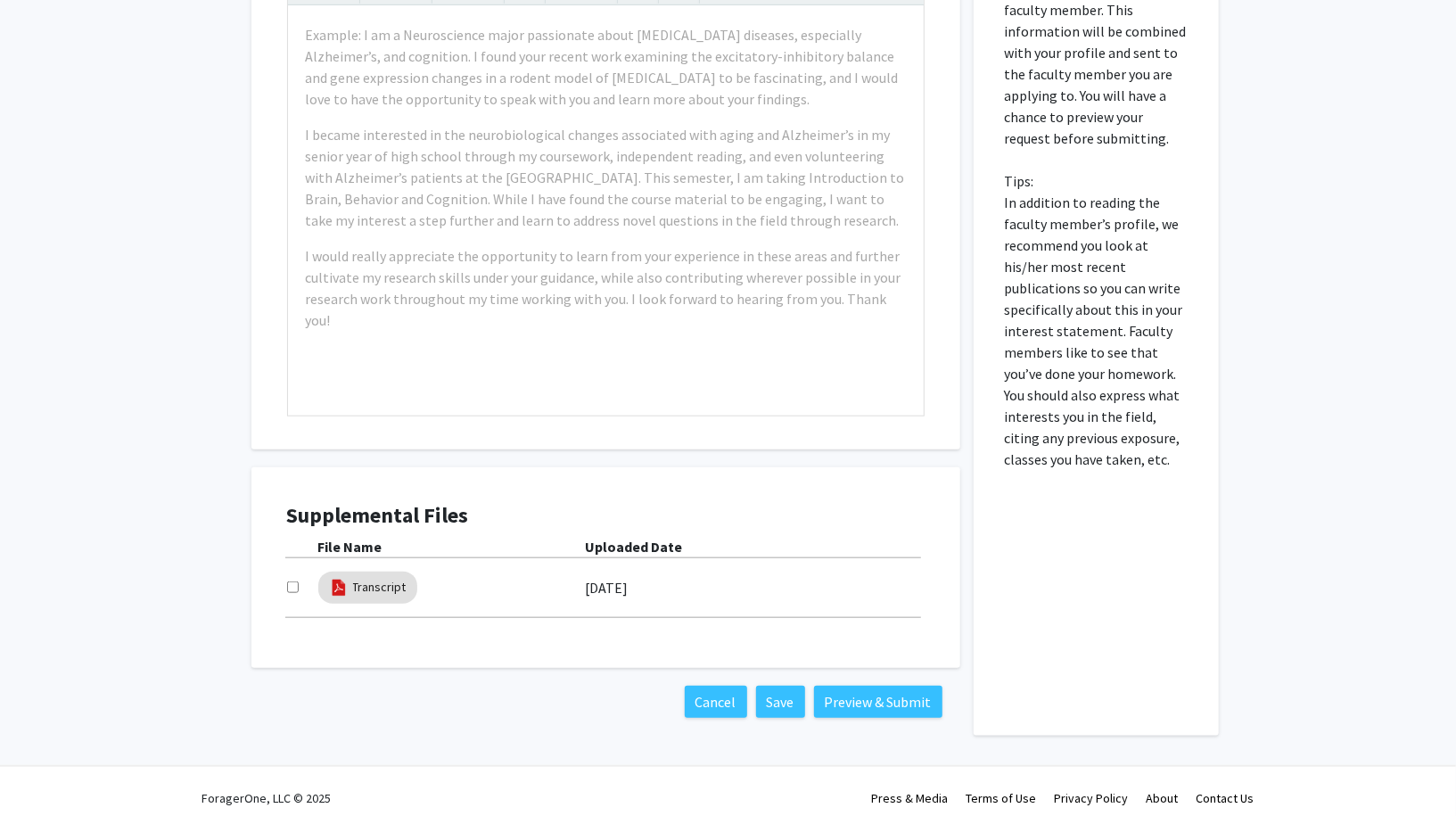
scroll to position [930, 0]
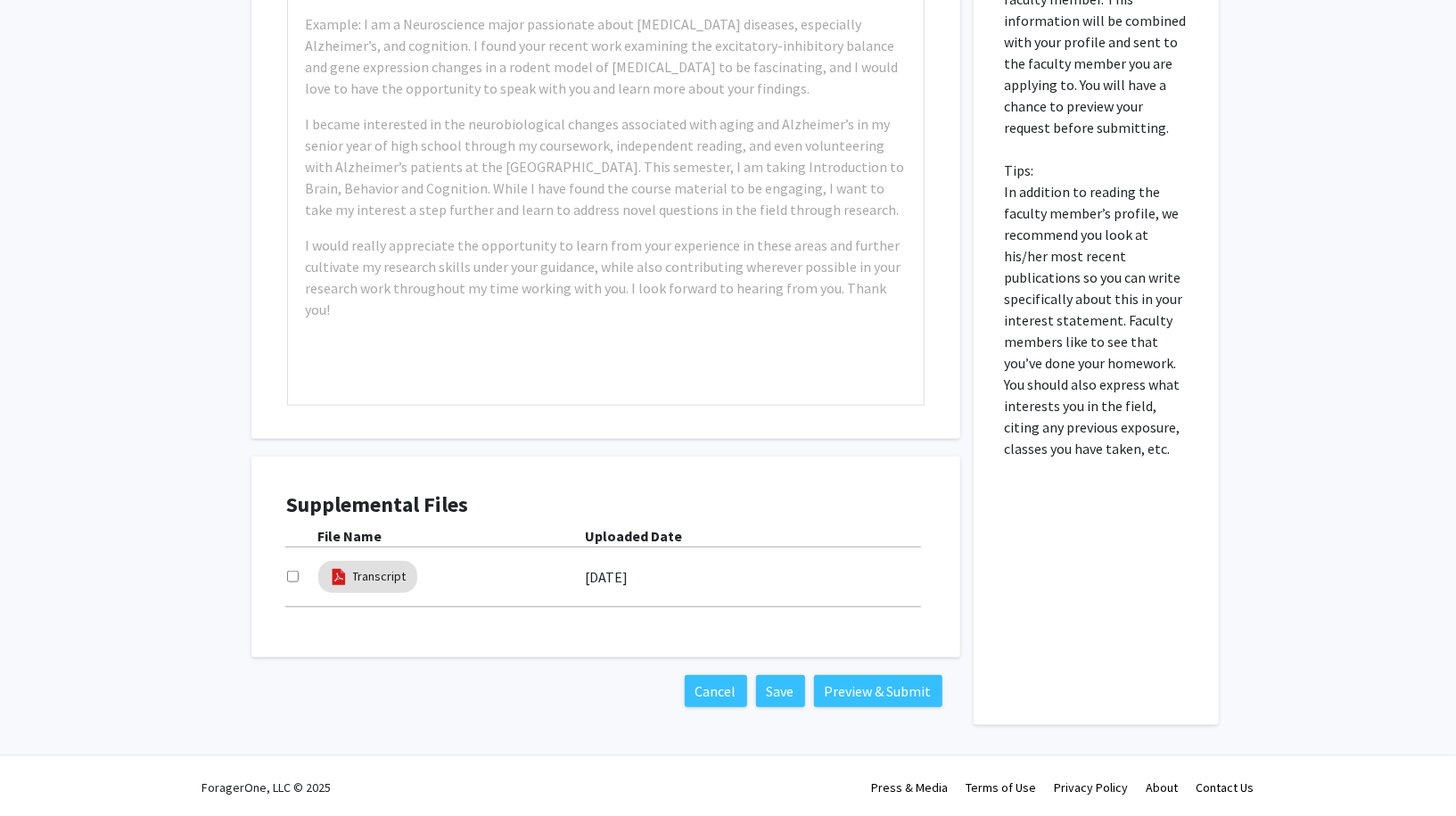
click at [291, 571] on input "checkbox" at bounding box center [293, 577] width 11 height 11
checkbox input "true"
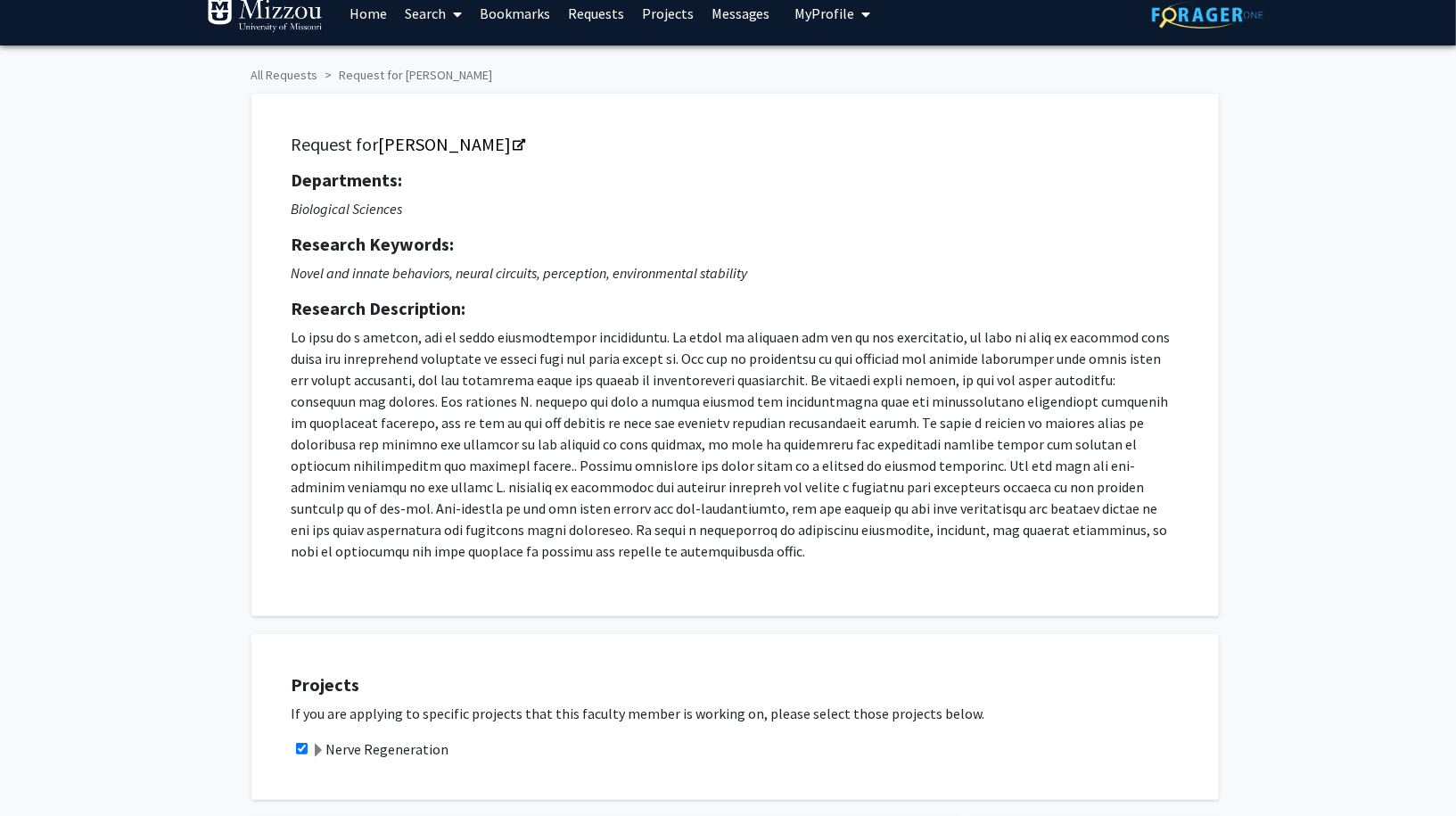
scroll to position [0, 0]
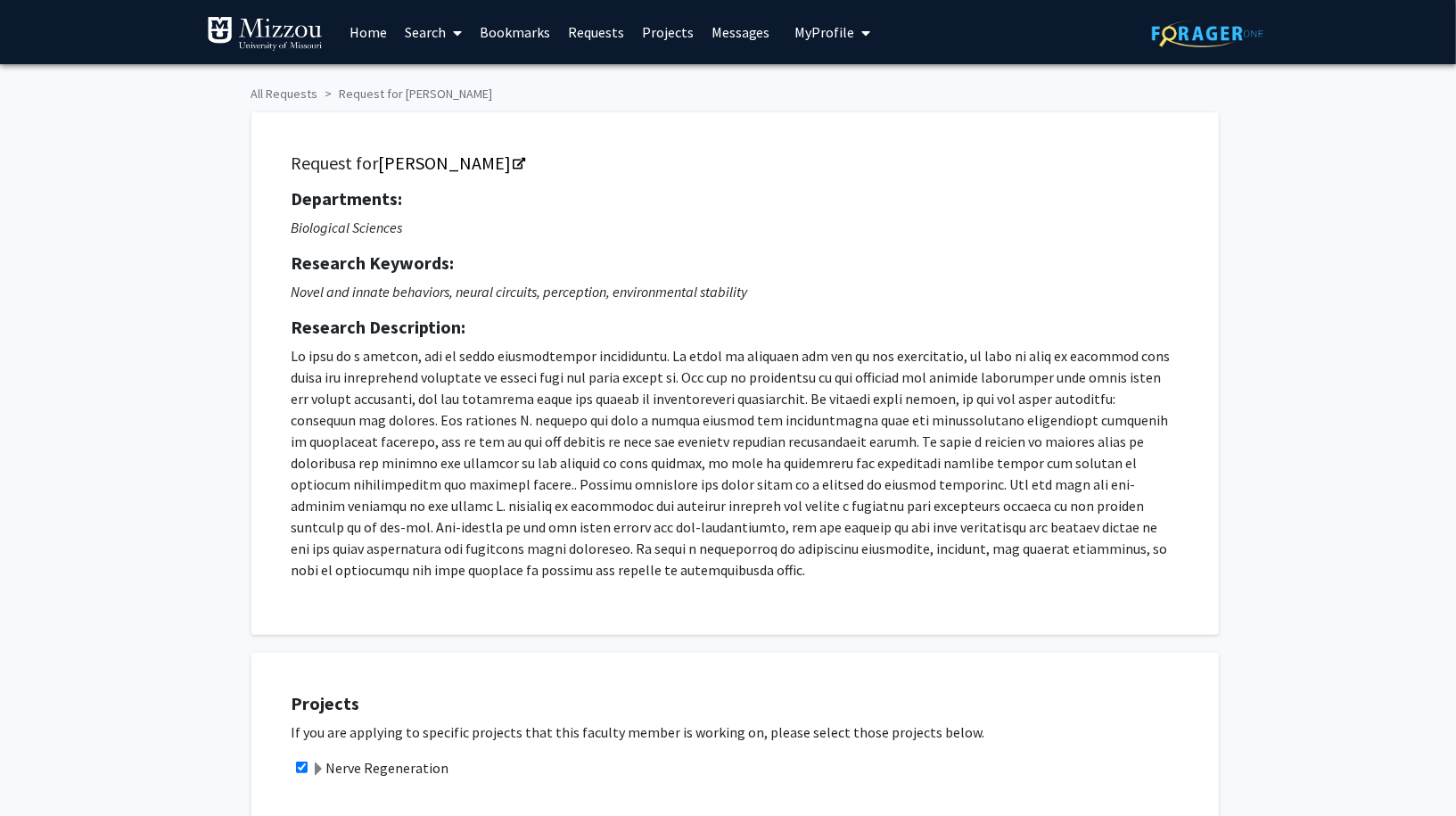
click at [592, 43] on link "Requests" at bounding box center [595, 32] width 74 height 63
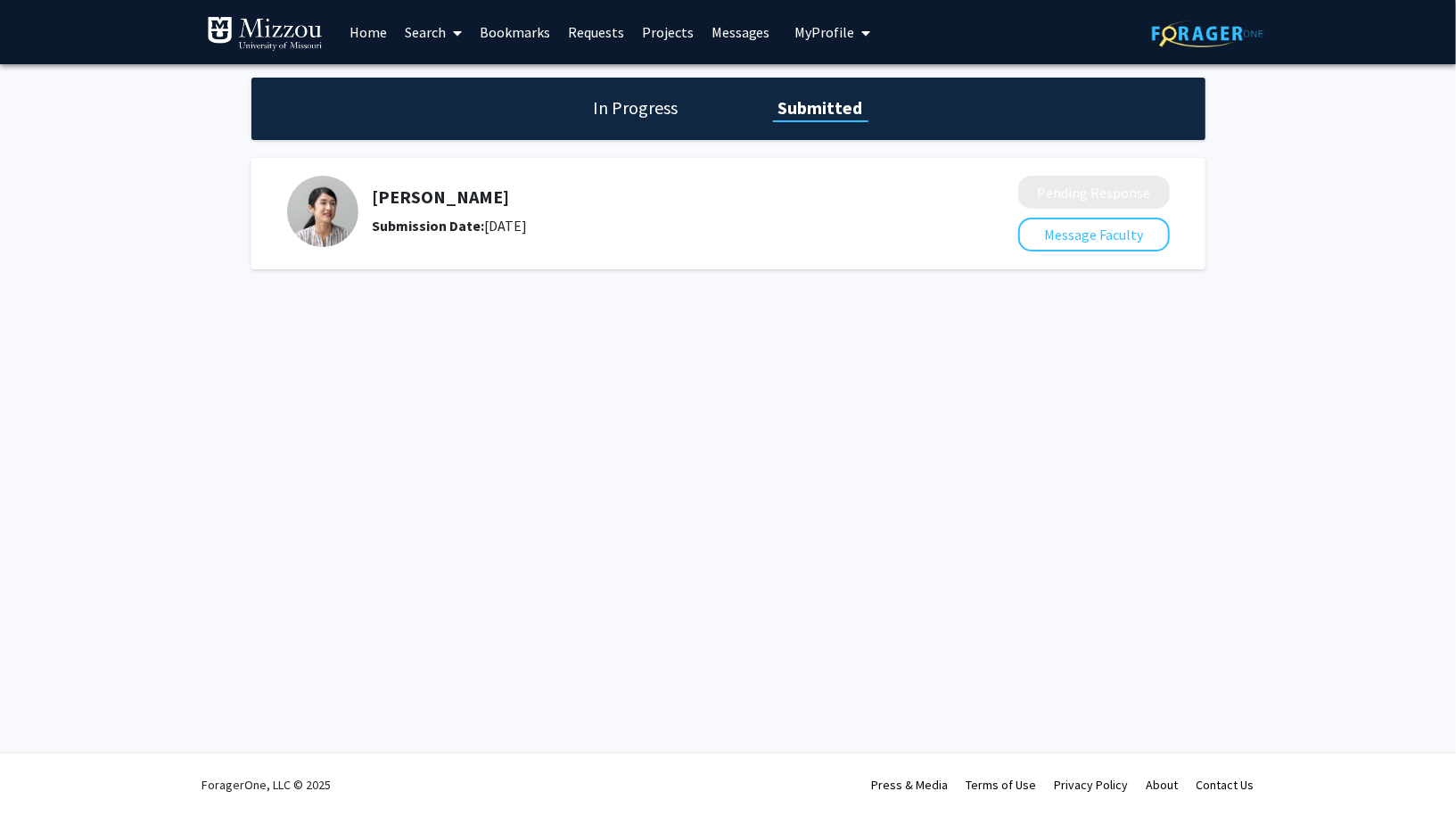
click at [665, 45] on link "Projects" at bounding box center [667, 32] width 69 height 63
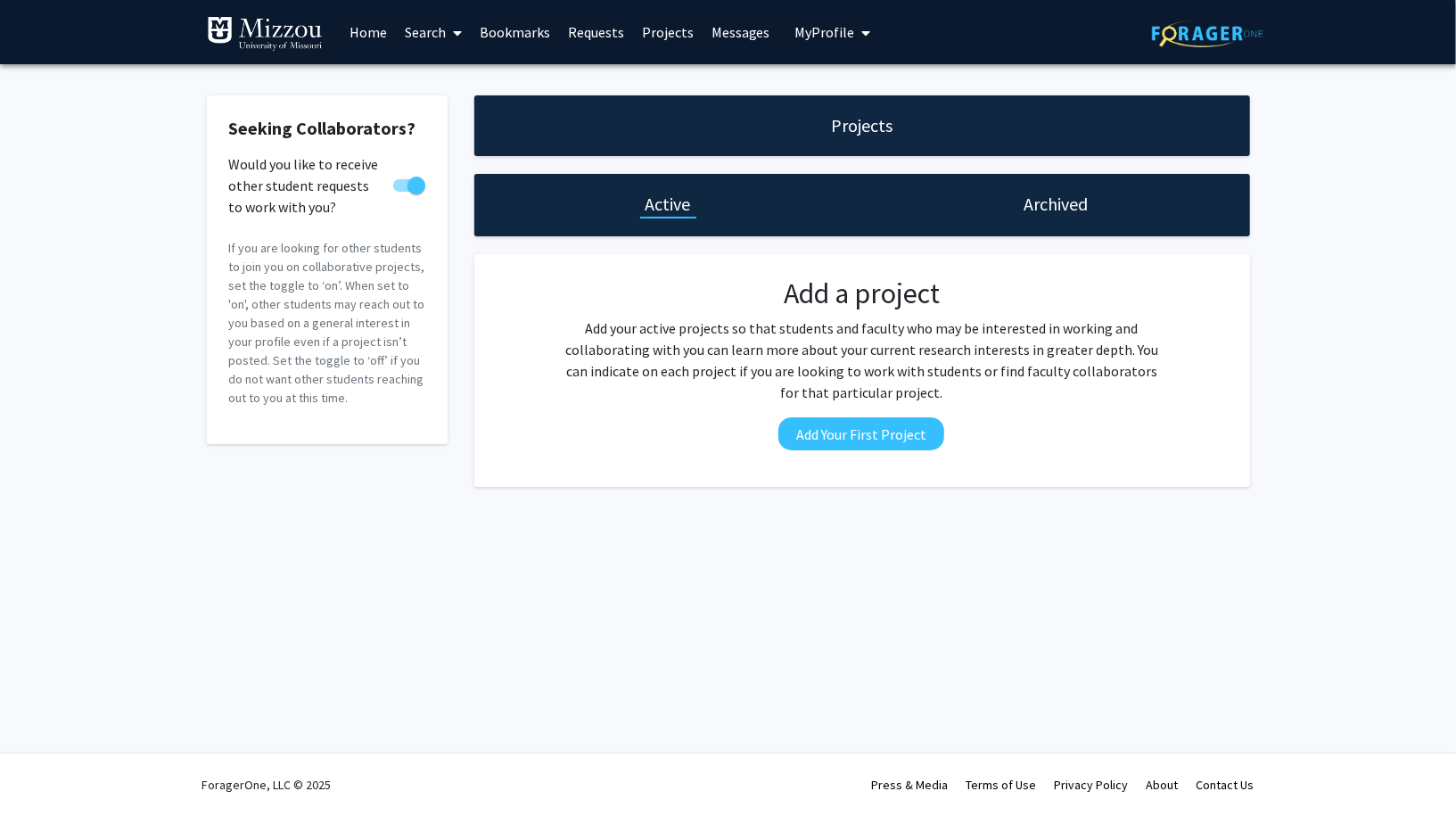
click at [434, 36] on link "Search" at bounding box center [434, 32] width 75 height 63
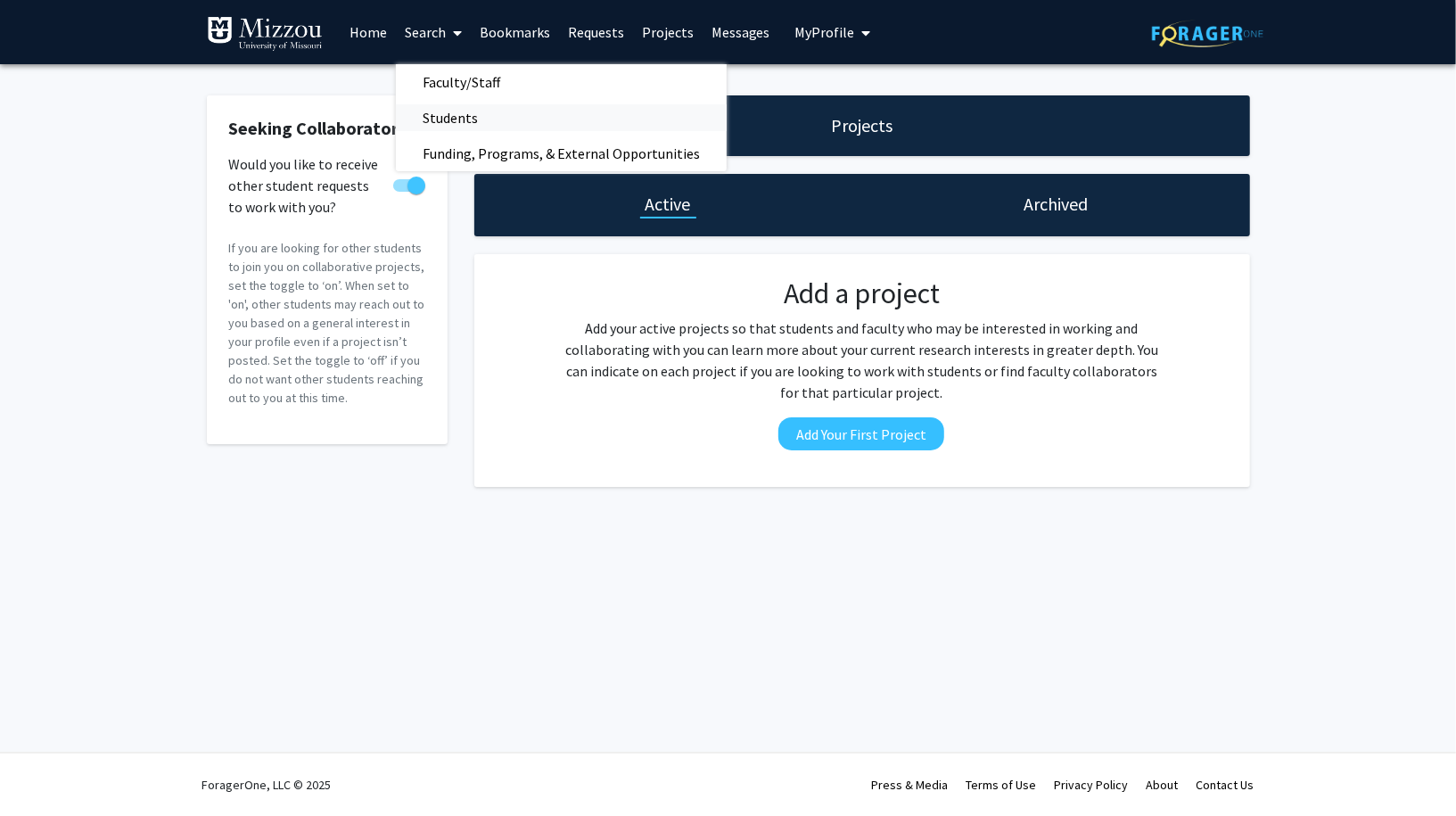
click at [446, 116] on span "Students" at bounding box center [450, 118] width 108 height 36
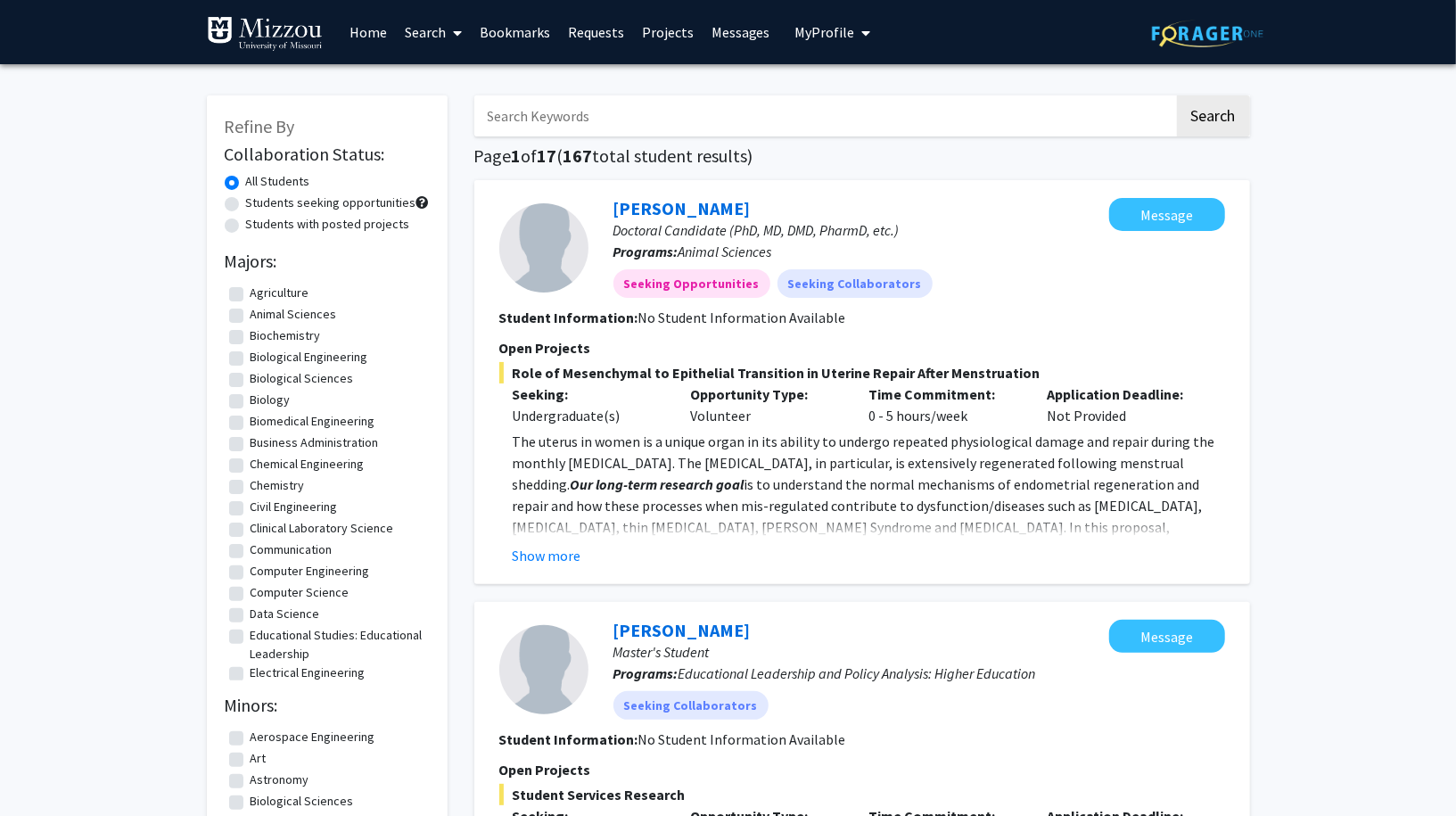
click at [362, 43] on link "Home" at bounding box center [367, 32] width 55 height 63
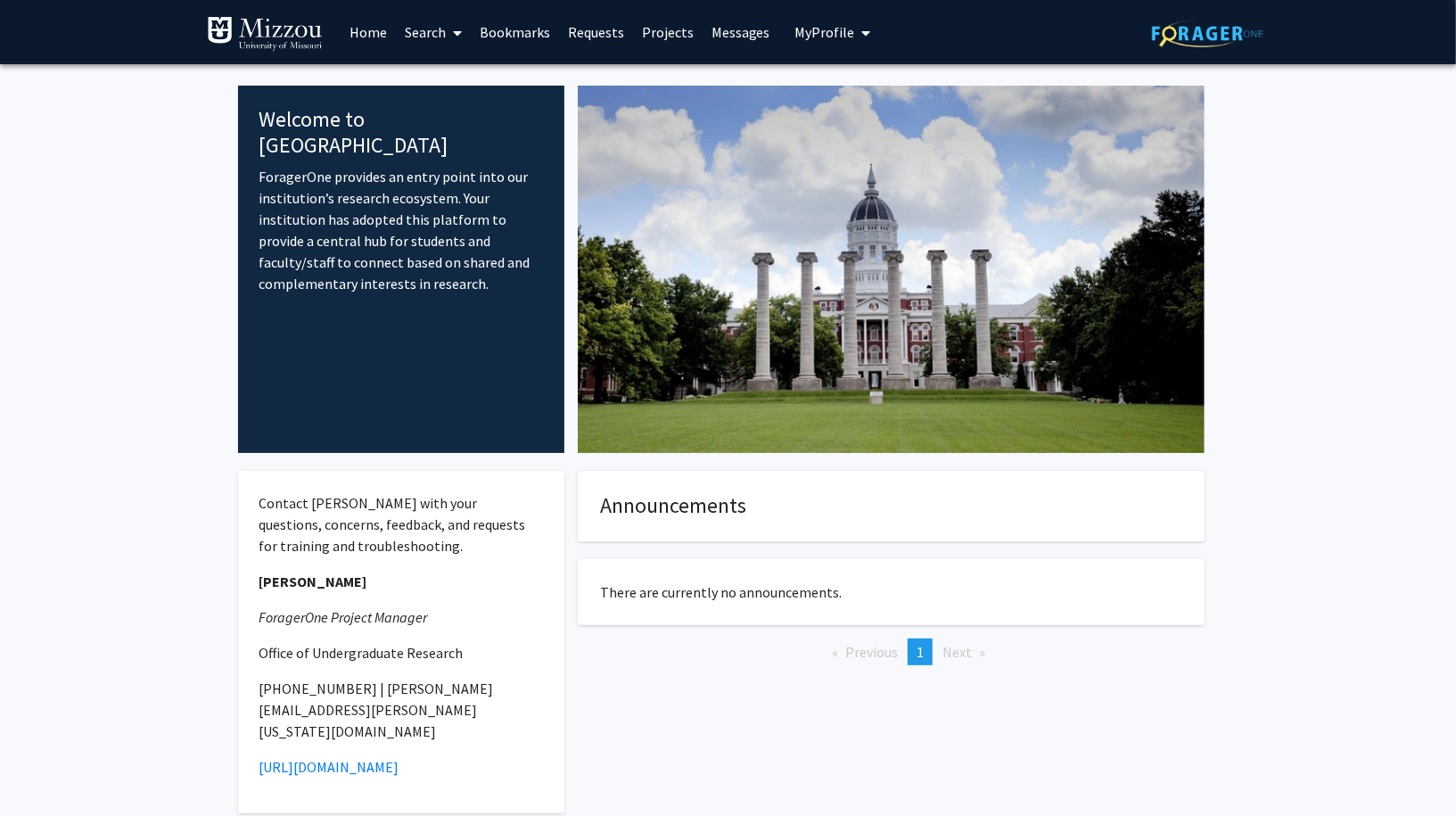
click at [433, 42] on link "Search" at bounding box center [434, 32] width 75 height 63
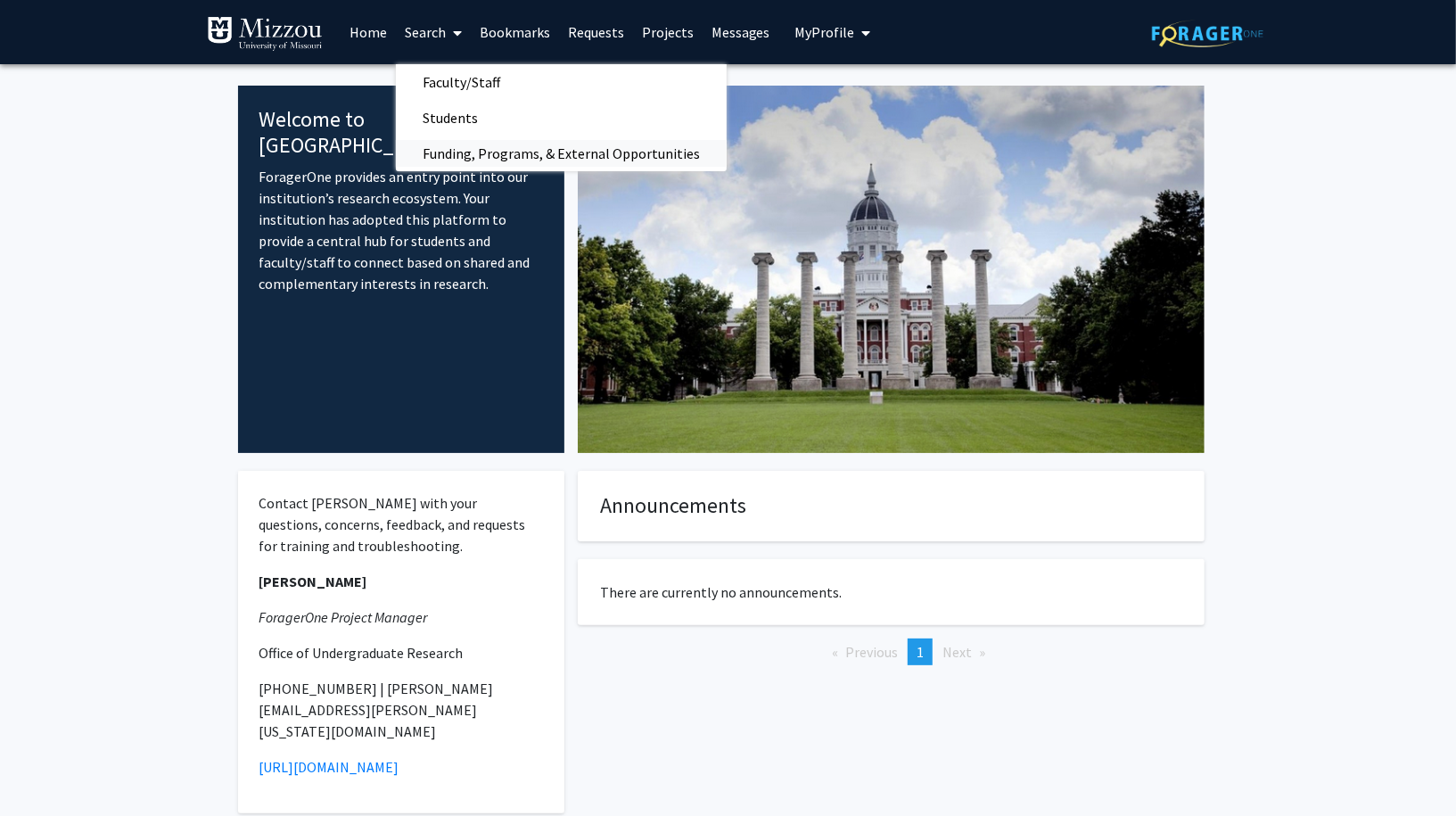
click at [450, 150] on span "Funding, Programs, & External Opportunities" at bounding box center [562, 153] width 331 height 36
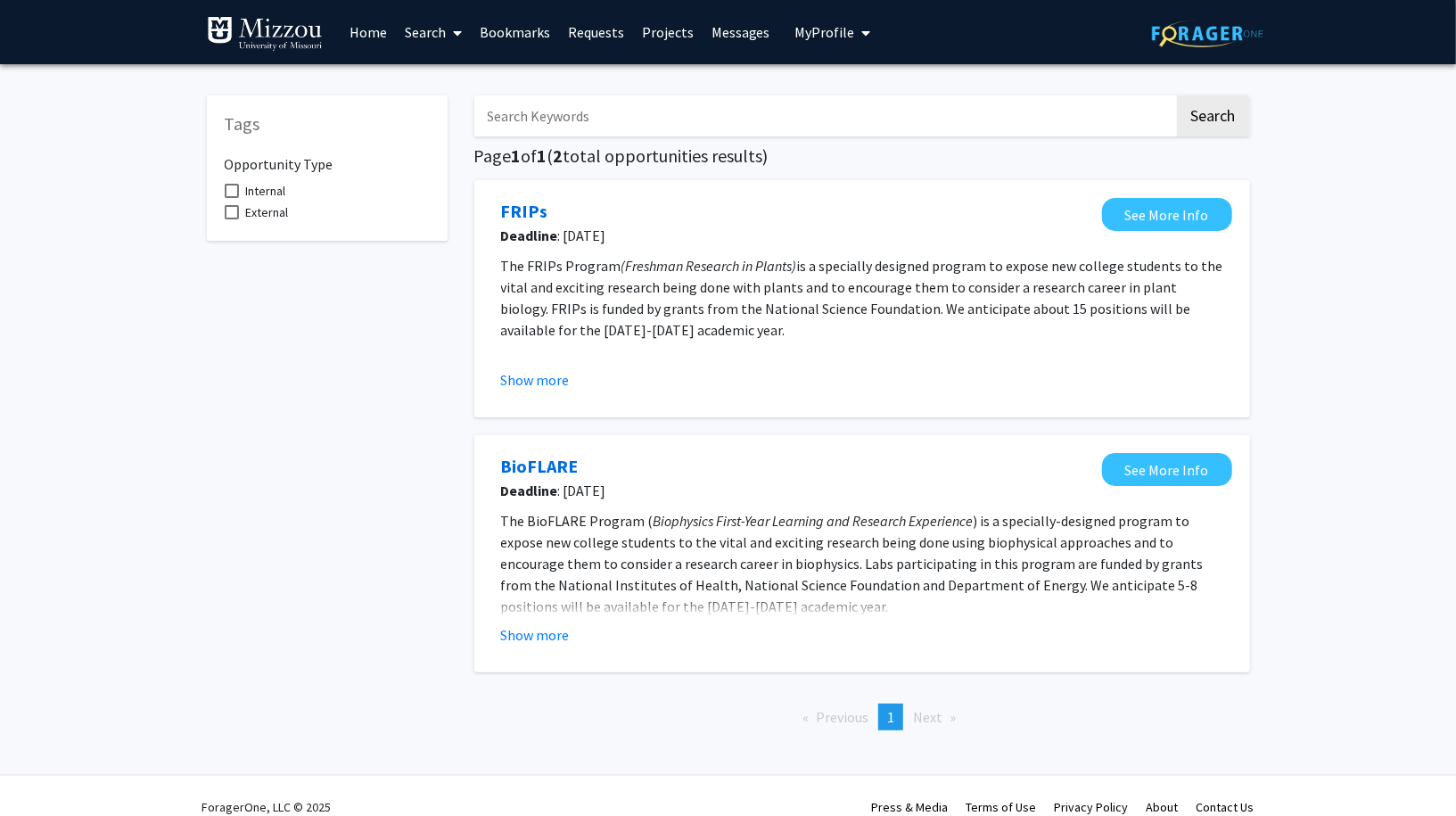
click at [838, 35] on span "My Profile" at bounding box center [825, 32] width 60 height 18
click at [858, 89] on span "Joe Doe" at bounding box center [906, 82] width 107 height 20
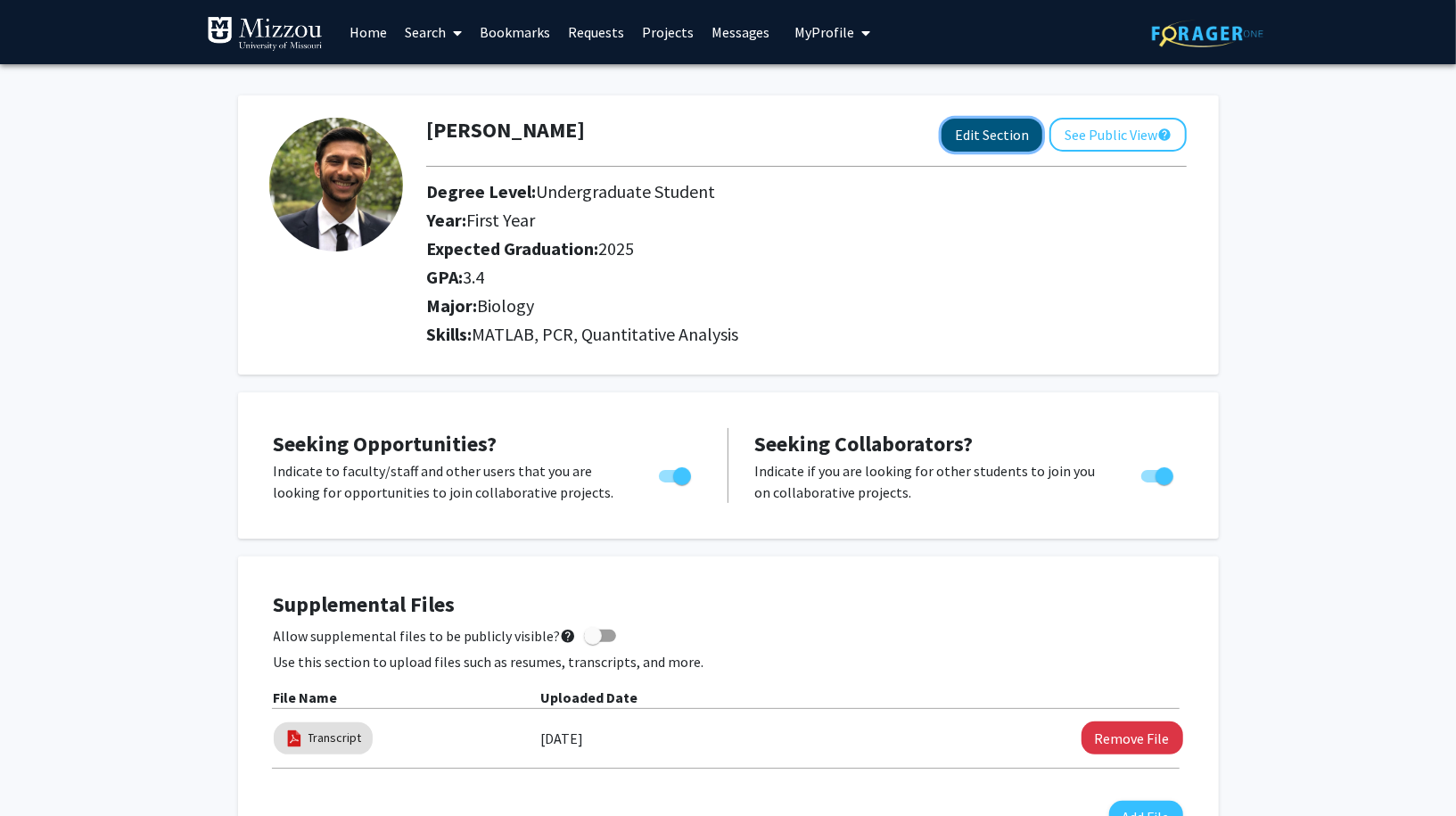
click at [1013, 134] on button "Edit Section" at bounding box center [992, 135] width 101 height 33
select select
select select "2025"
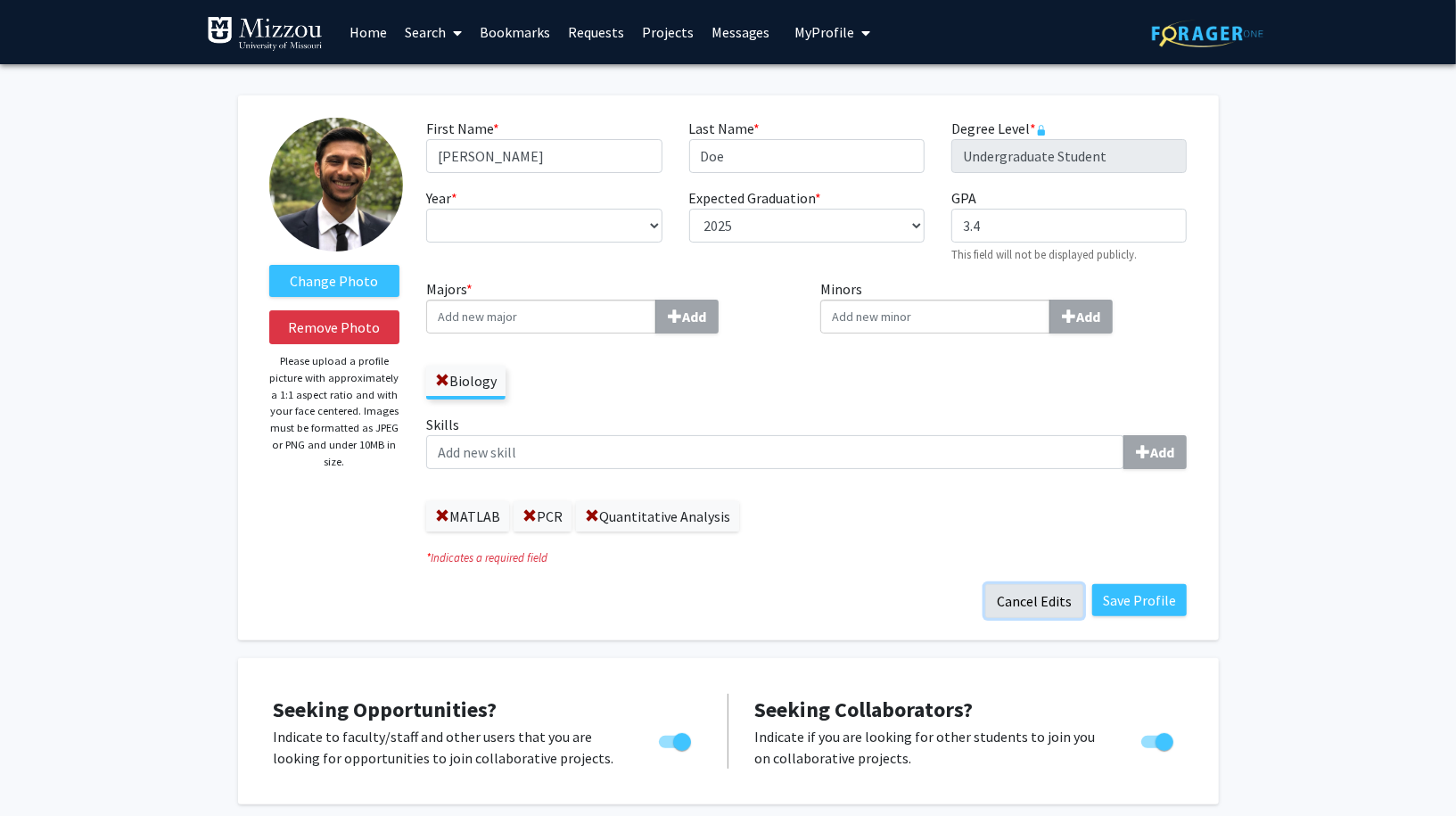
click at [1031, 594] on button "Cancel Edits" at bounding box center [1034, 601] width 98 height 34
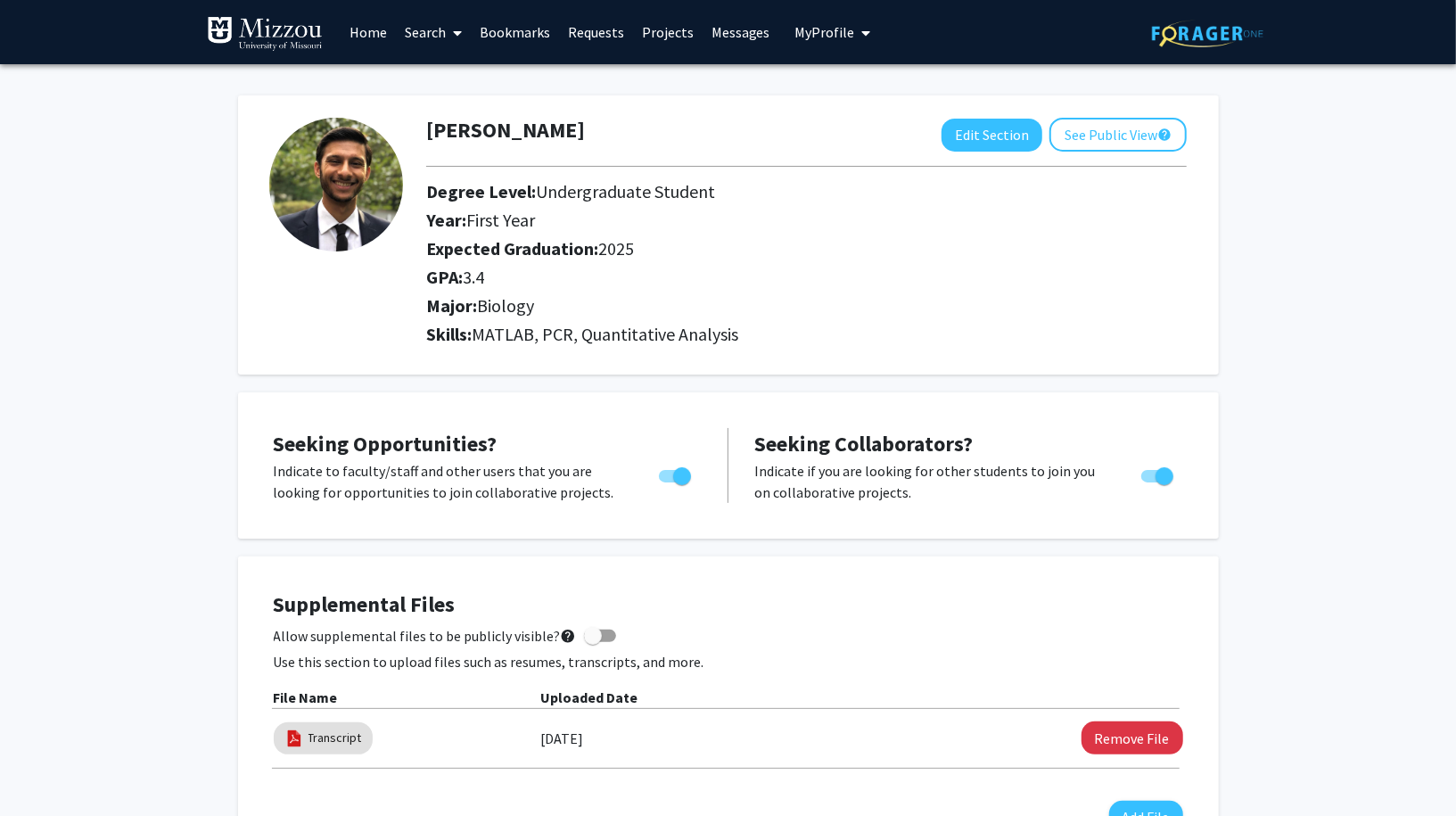
click at [673, 474] on span "Toggle" at bounding box center [681, 476] width 18 height 18
click at [668, 482] on input "Are you actively seeking opportunities?" at bounding box center [667, 482] width 1 height 1
checkbox input "false"
click at [1153, 476] on span "Toggle" at bounding box center [1157, 476] width 32 height 12
click at [1150, 482] on input "Would you like to receive other student requests to work with you?" at bounding box center [1149, 482] width 1 height 1
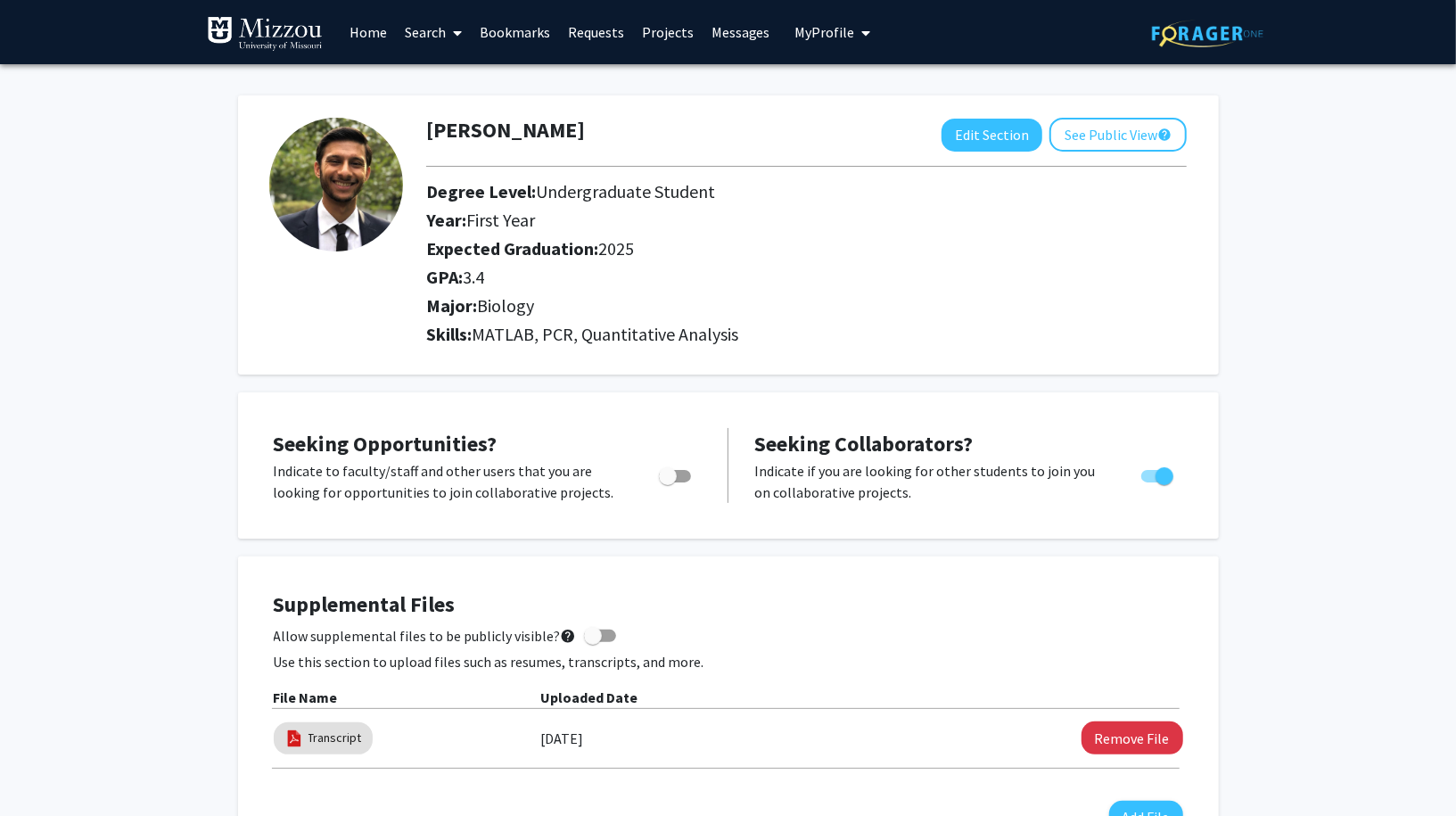
checkbox input "false"
click at [790, 28] on button "My Profile" at bounding box center [833, 32] width 87 height 64
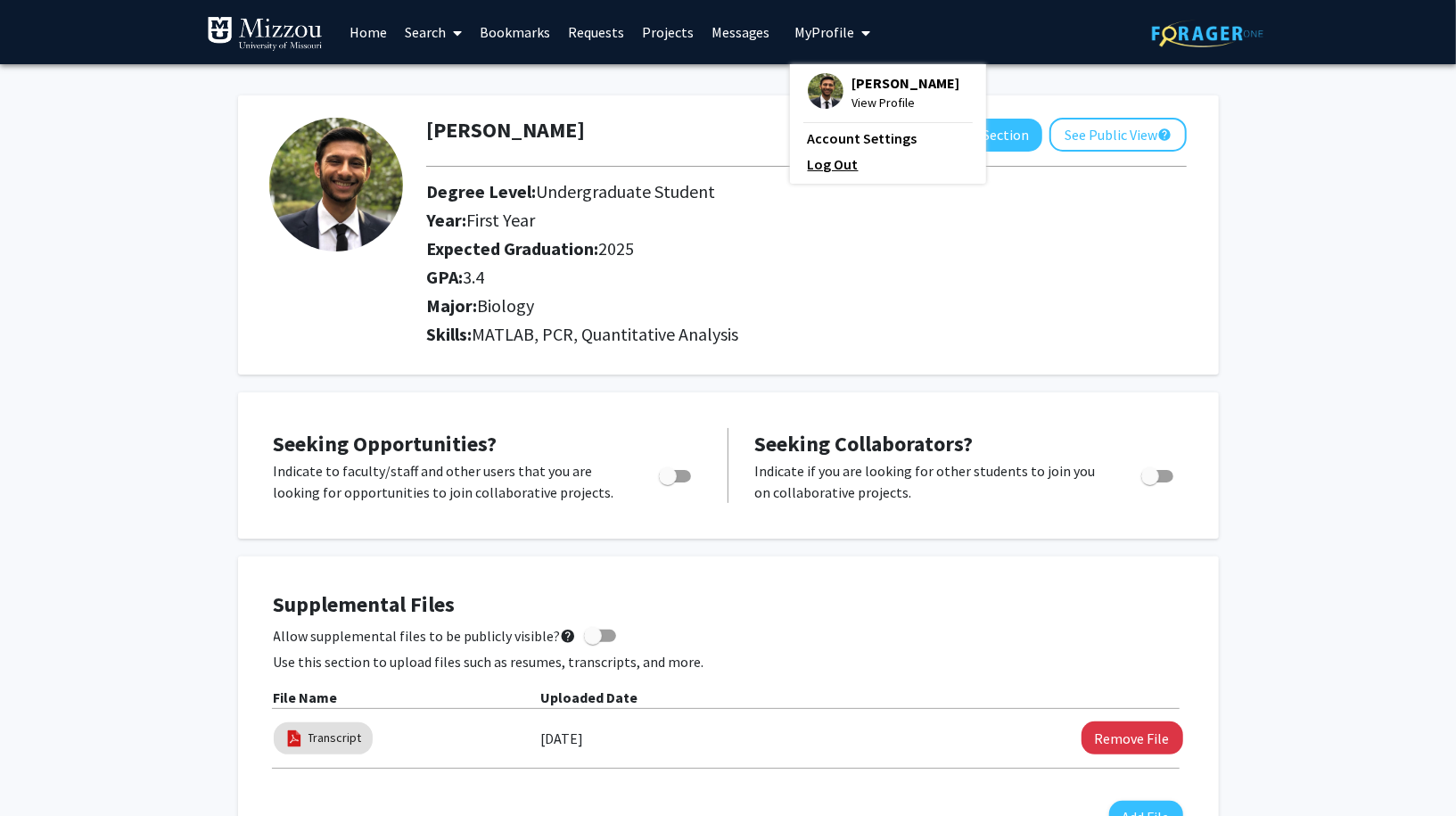
click at [824, 165] on link "Log Out" at bounding box center [888, 164] width 161 height 21
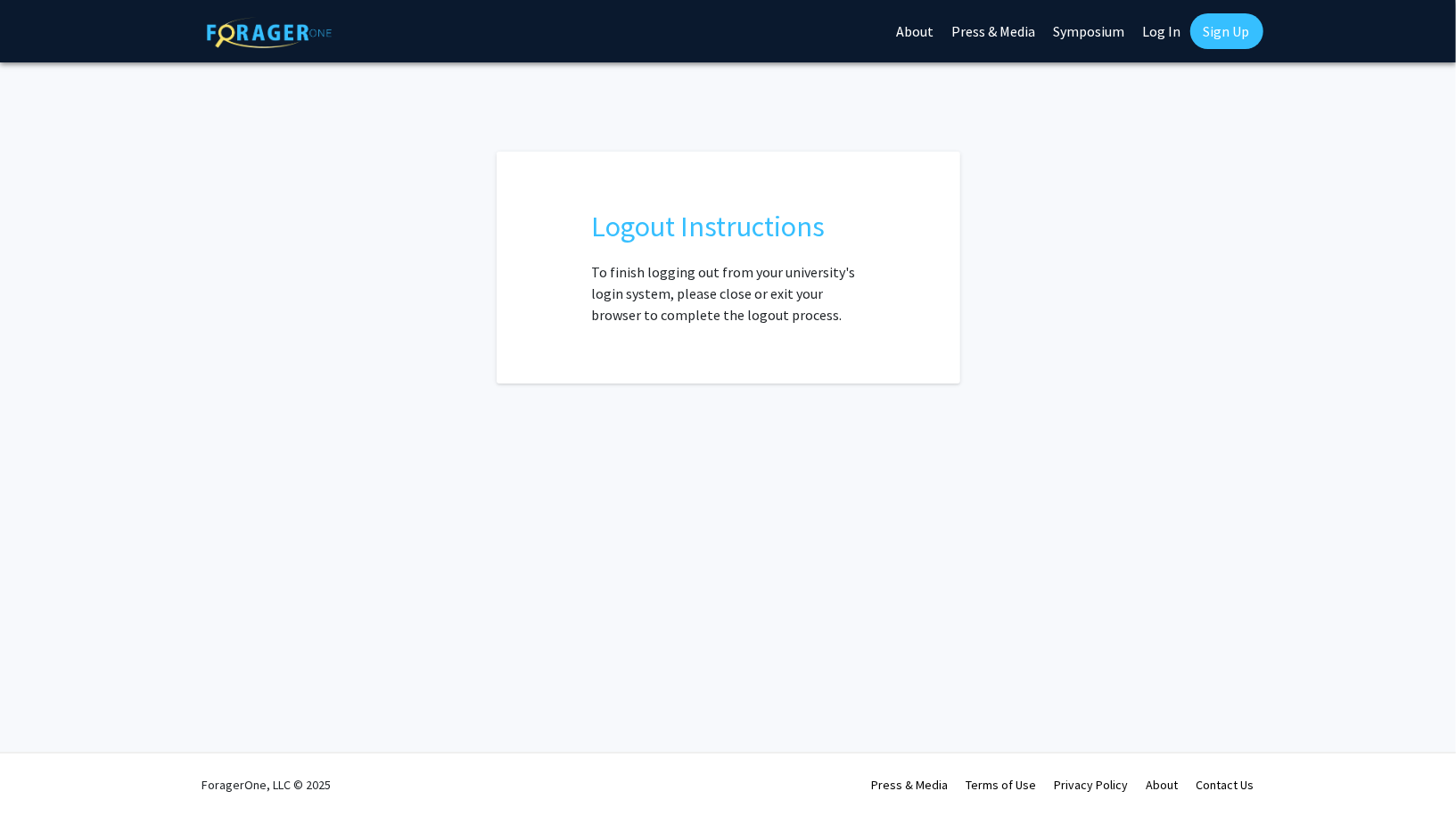
click at [1161, 27] on link "Log In" at bounding box center [1163, 31] width 56 height 63
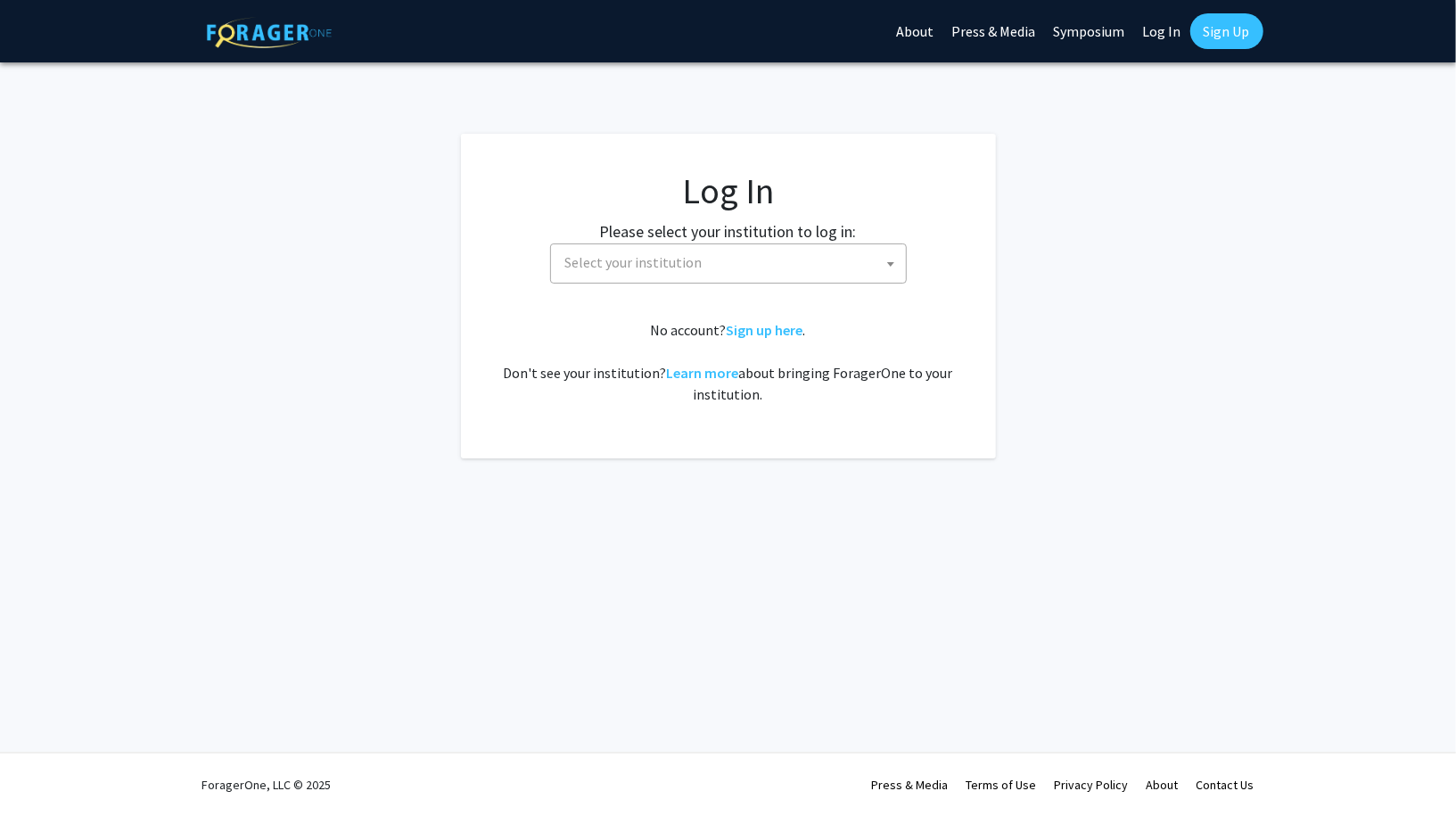
click at [756, 274] on span "Select your institution" at bounding box center [732, 262] width 348 height 36
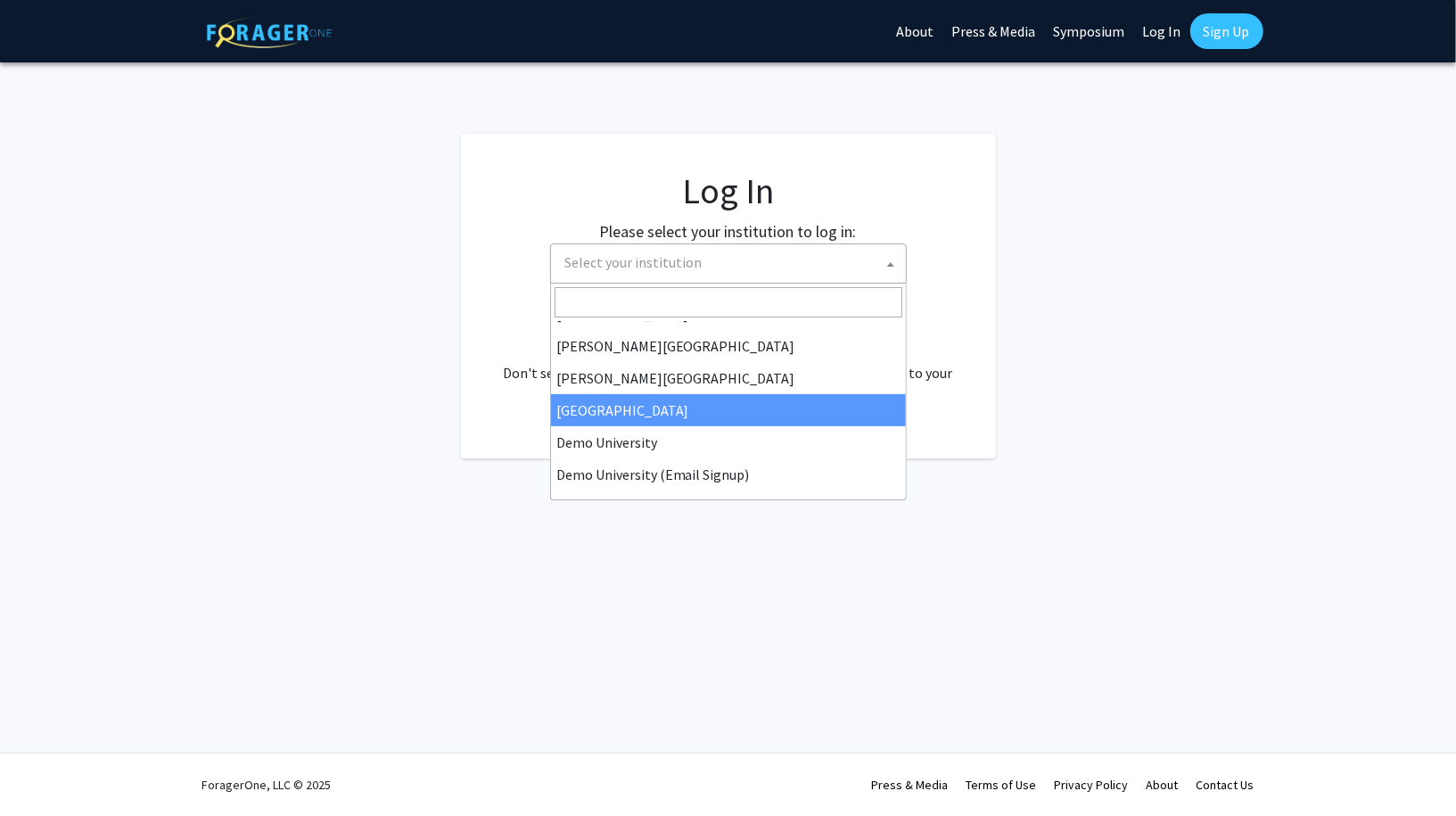
scroll to position [68, 0]
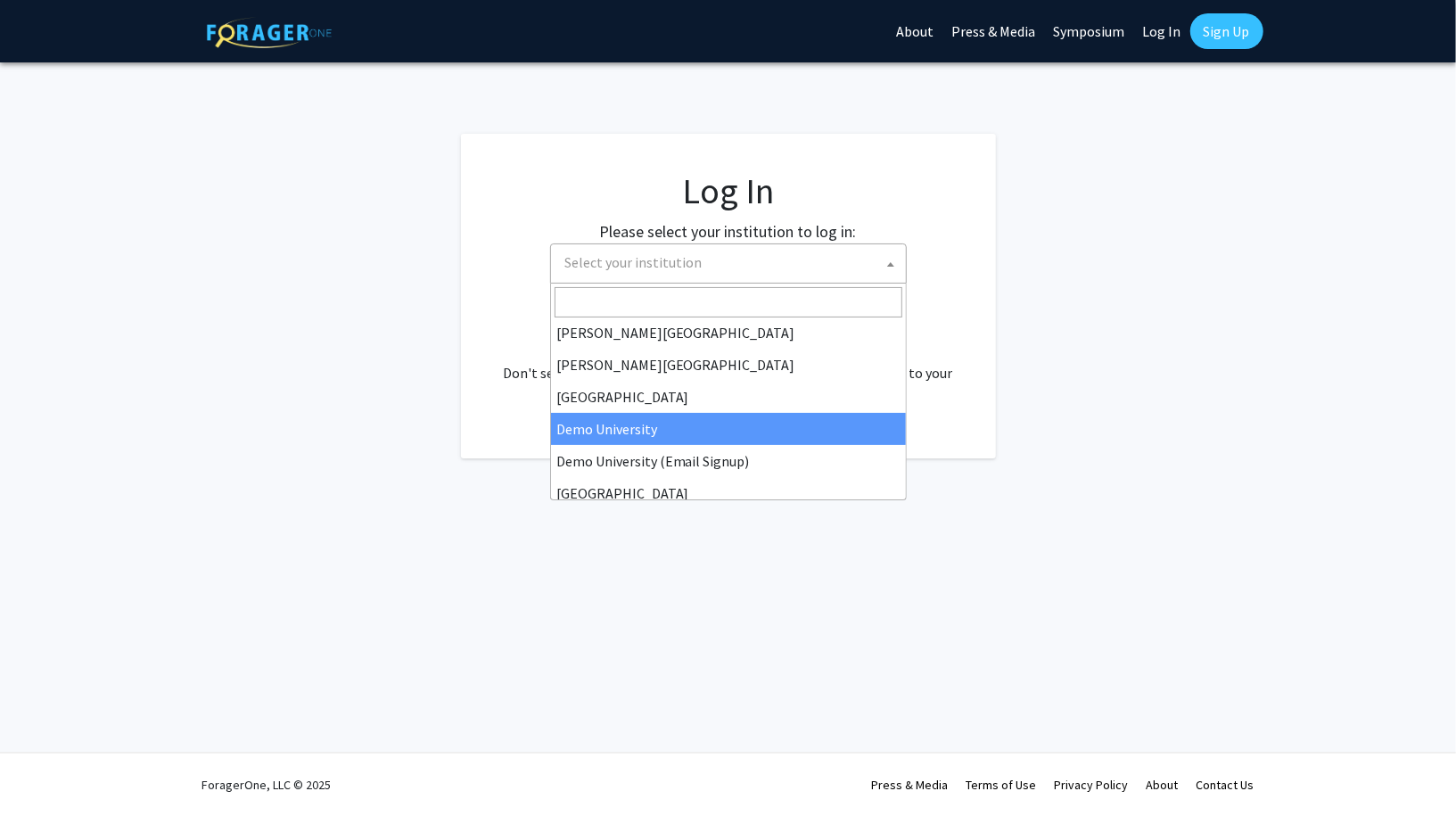
select select "8"
